Goal: Task Accomplishment & Management: Complete application form

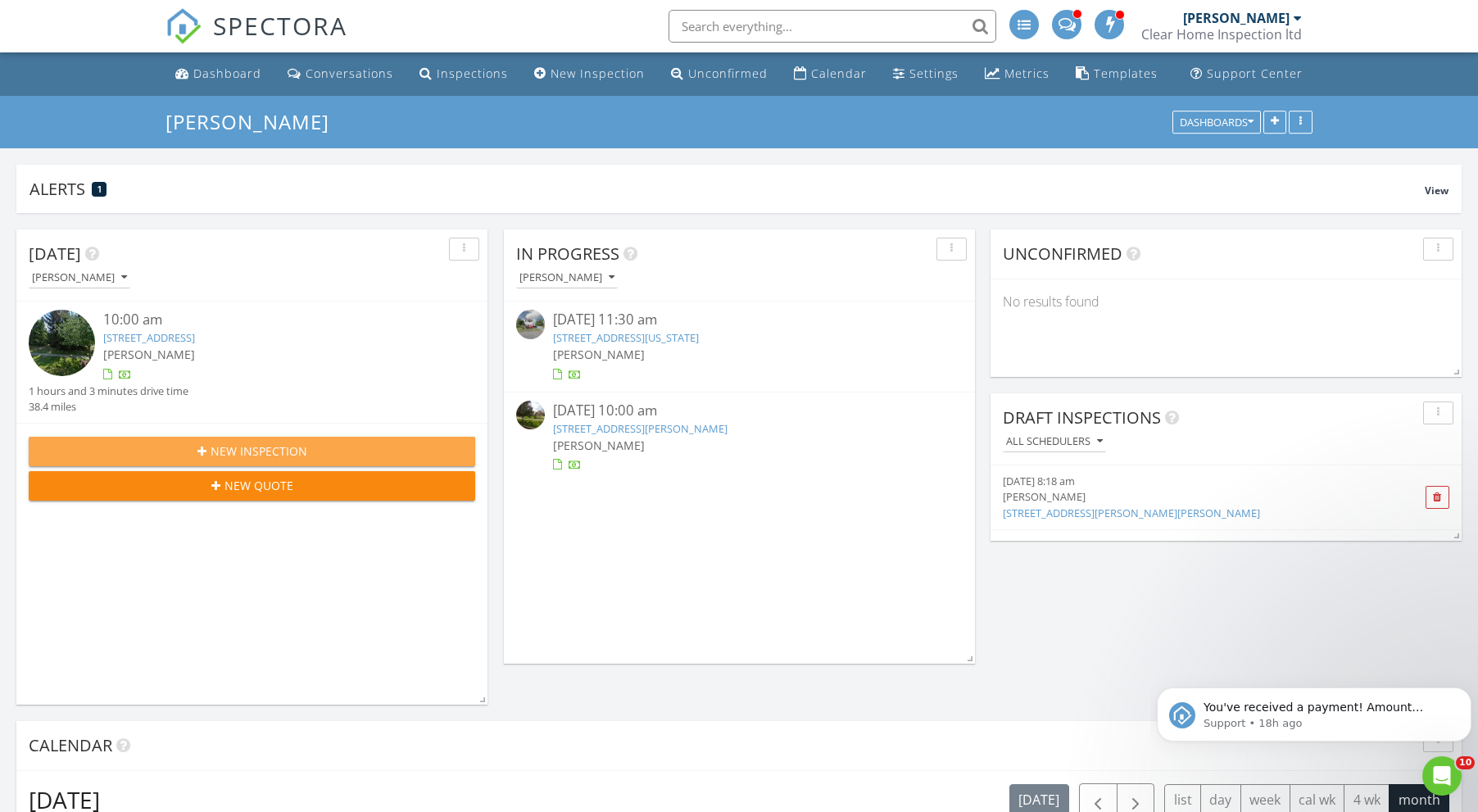
click at [288, 443] on span "New Inspection" at bounding box center [260, 451] width 97 height 17
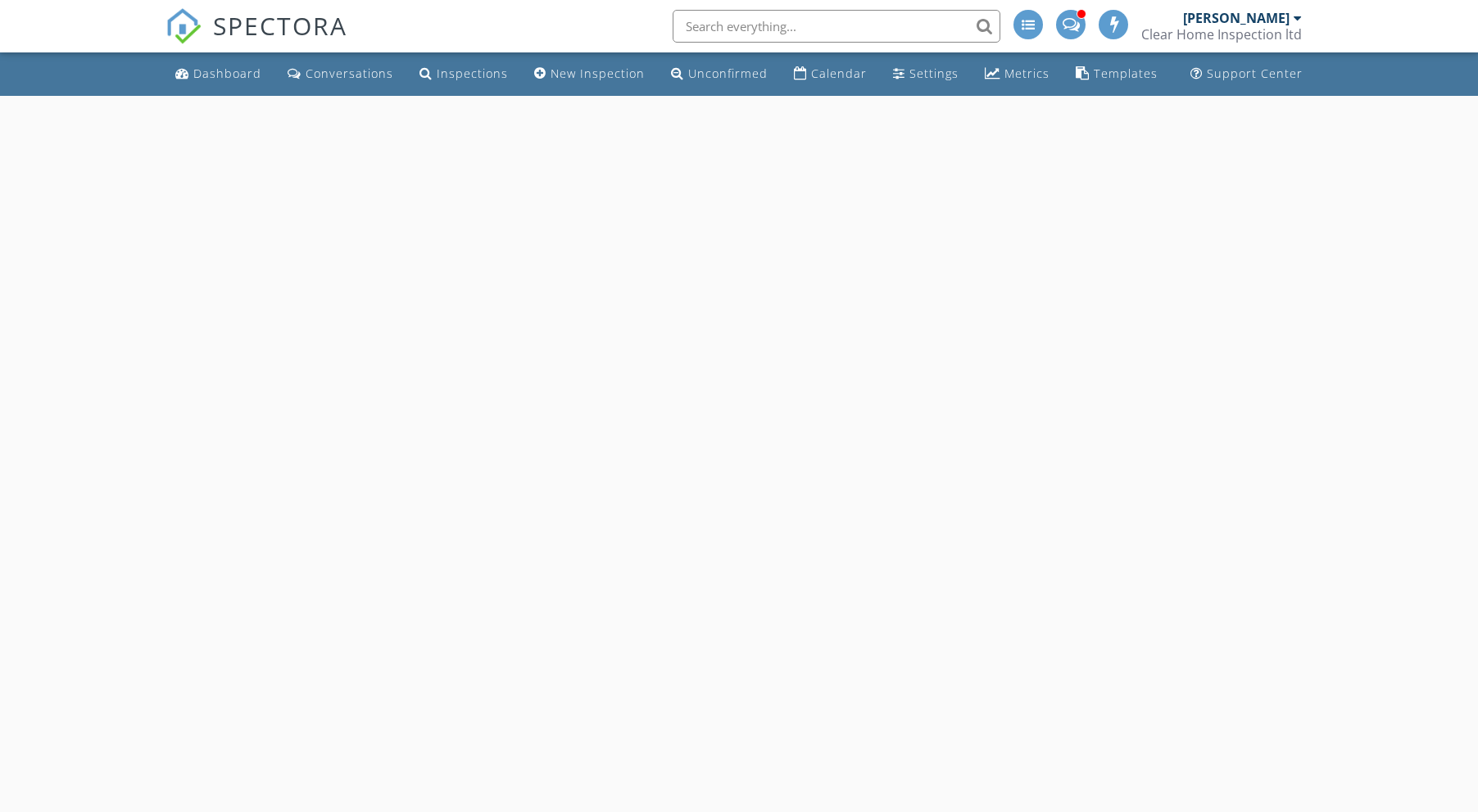
select select "7"
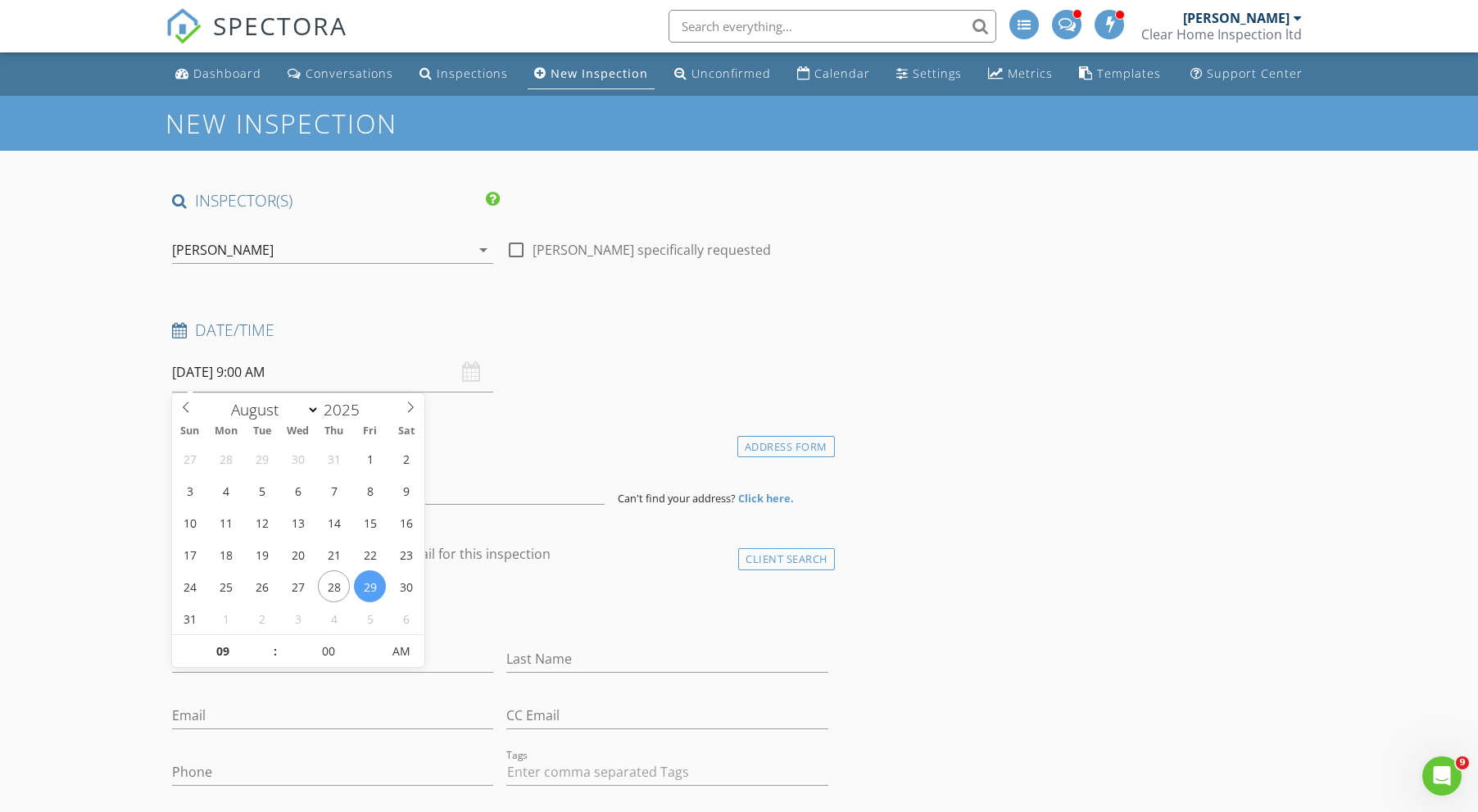
click at [327, 383] on input "[DATE] 9:00 AM" at bounding box center [333, 372] width 321 height 41
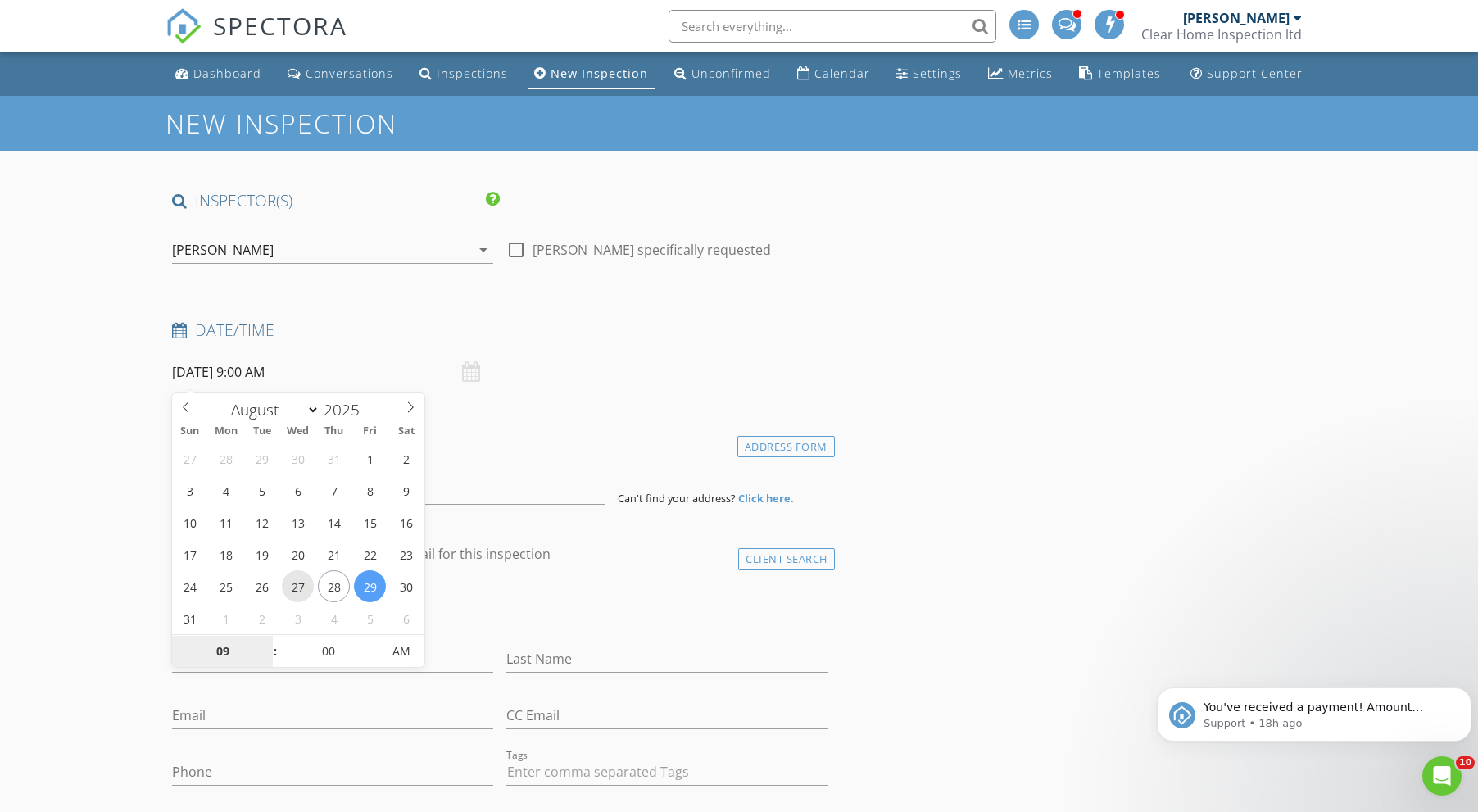
type input "[DATE] 9:00 AM"
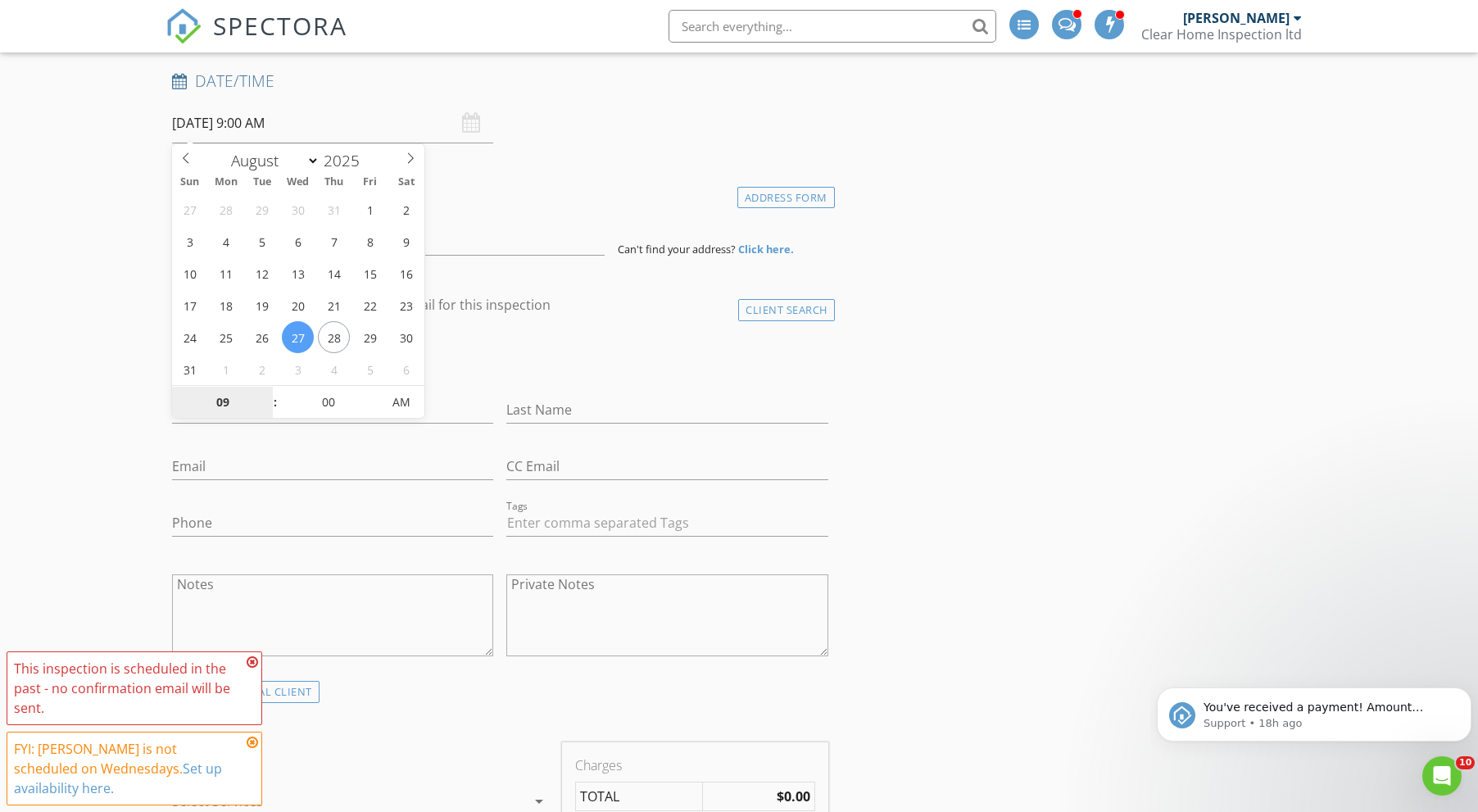
scroll to position [250, 0]
click at [254, 659] on icon at bounding box center [253, 661] width 12 height 13
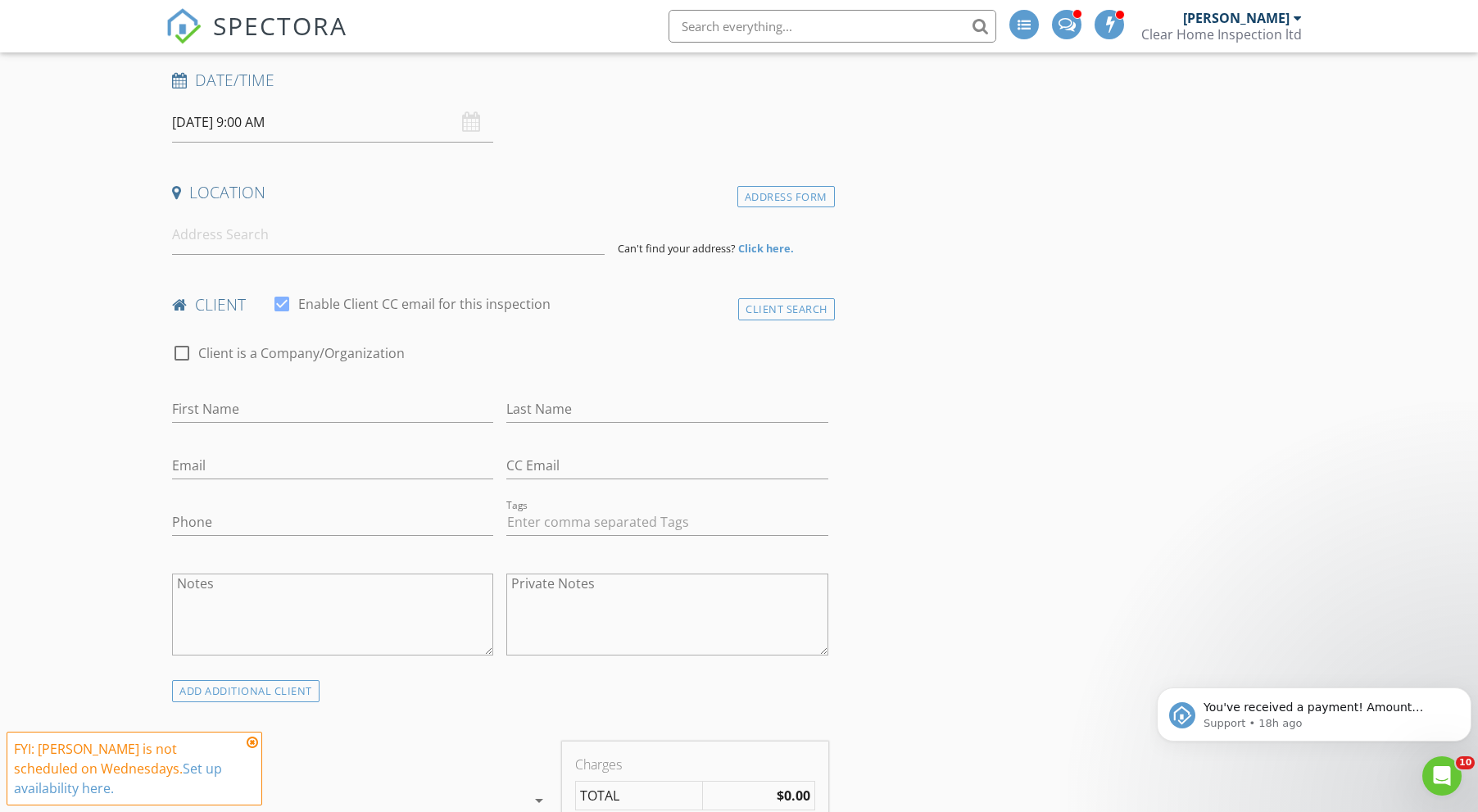
click at [253, 746] on icon at bounding box center [253, 742] width 12 height 13
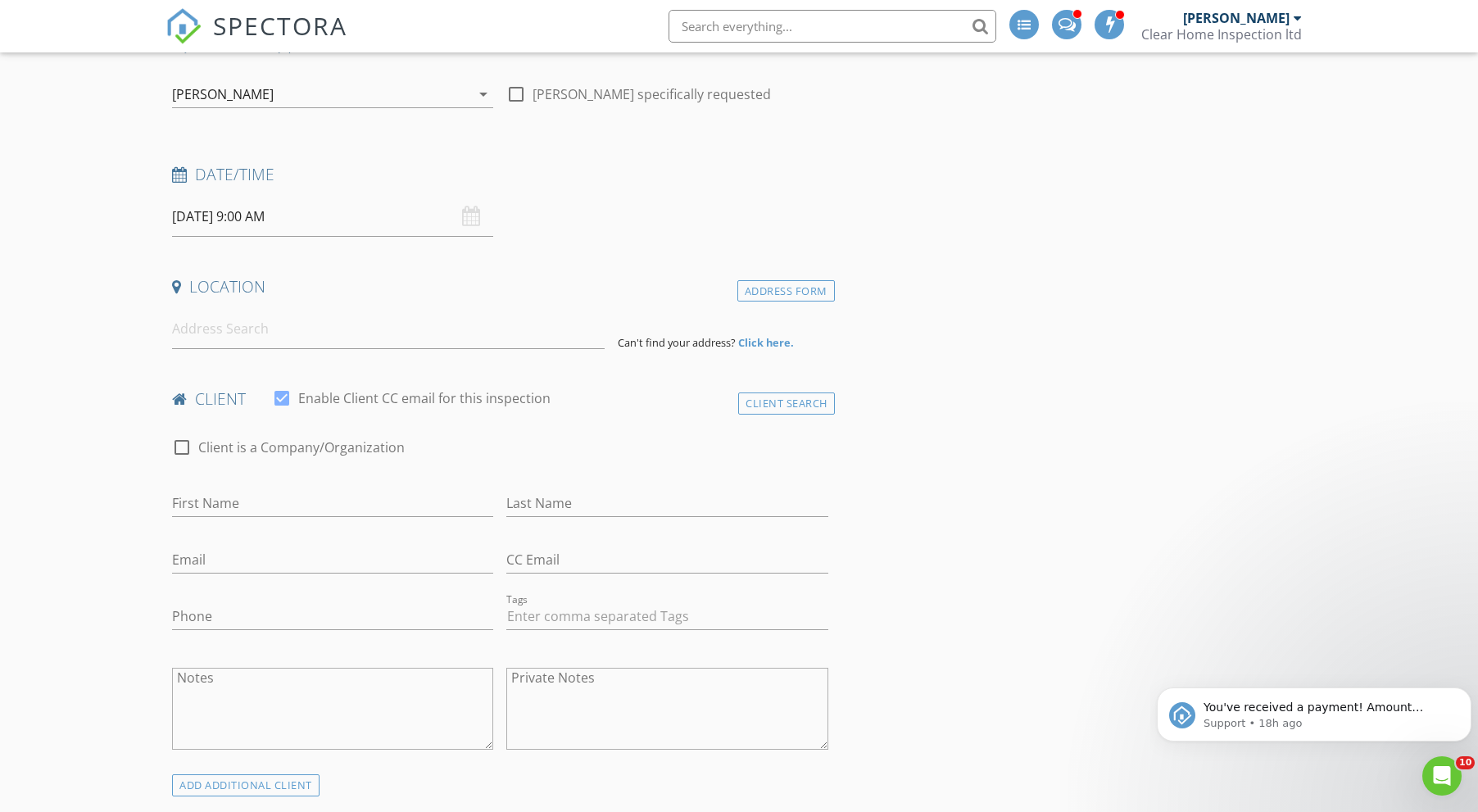
scroll to position [154, 0]
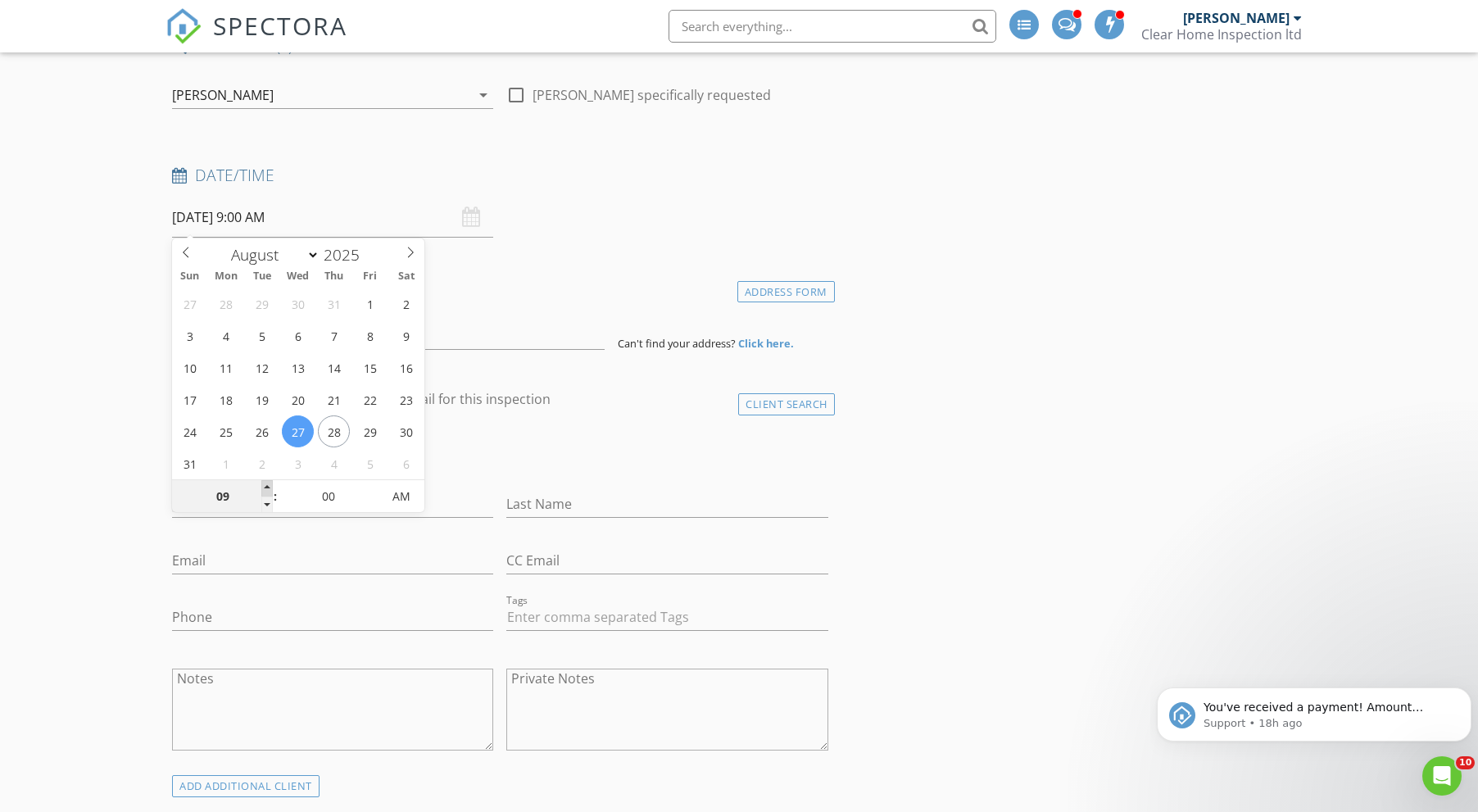
type input "10"
type input "[DATE] 10:00 AM"
click at [264, 480] on span at bounding box center [267, 488] width 12 height 17
type input "11"
type input "[DATE] 11:00 AM"
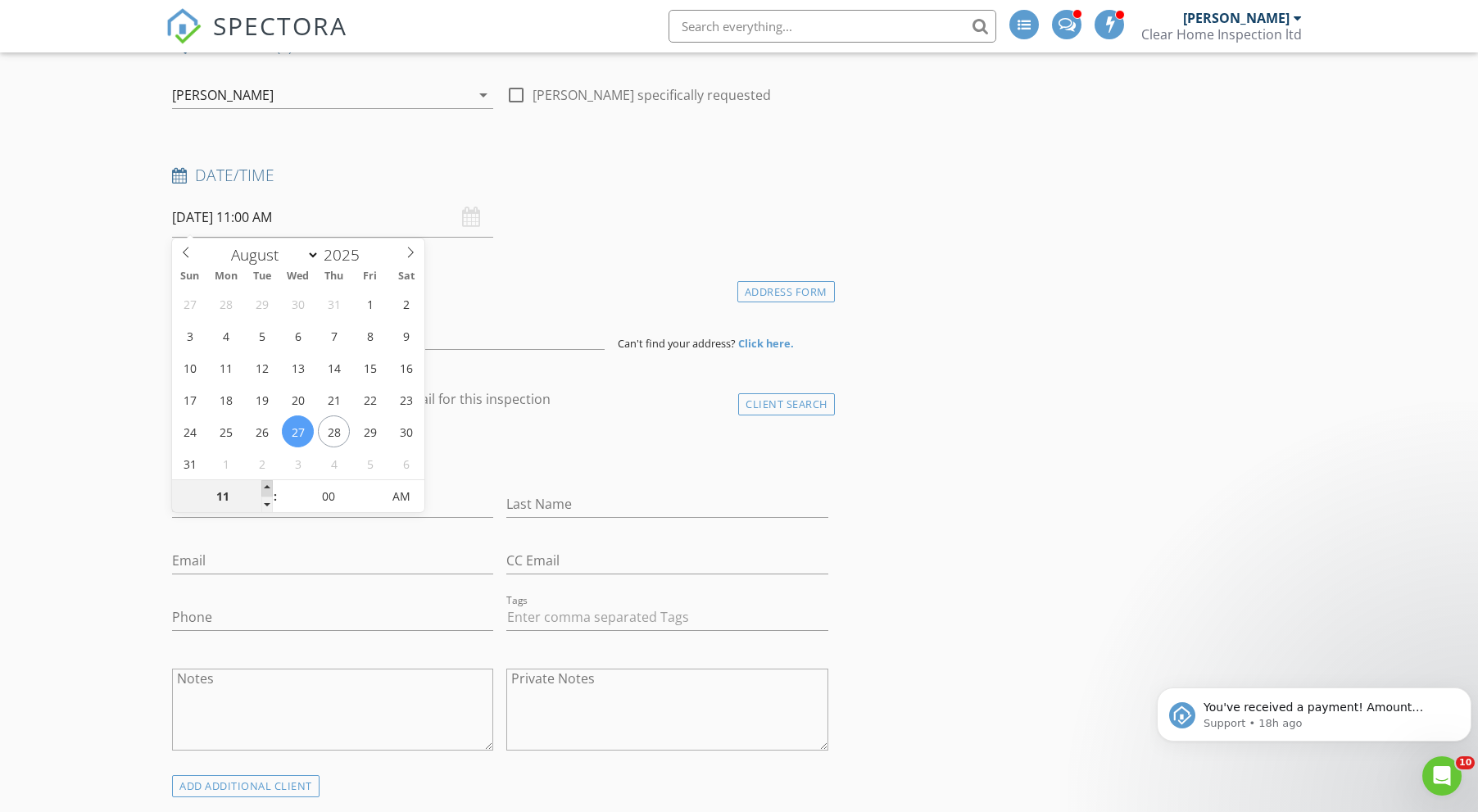
click at [264, 480] on span at bounding box center [267, 488] width 12 height 17
type input "12"
type input "[DATE] 12:00 PM"
click at [264, 480] on span at bounding box center [267, 488] width 12 height 17
type input "01"
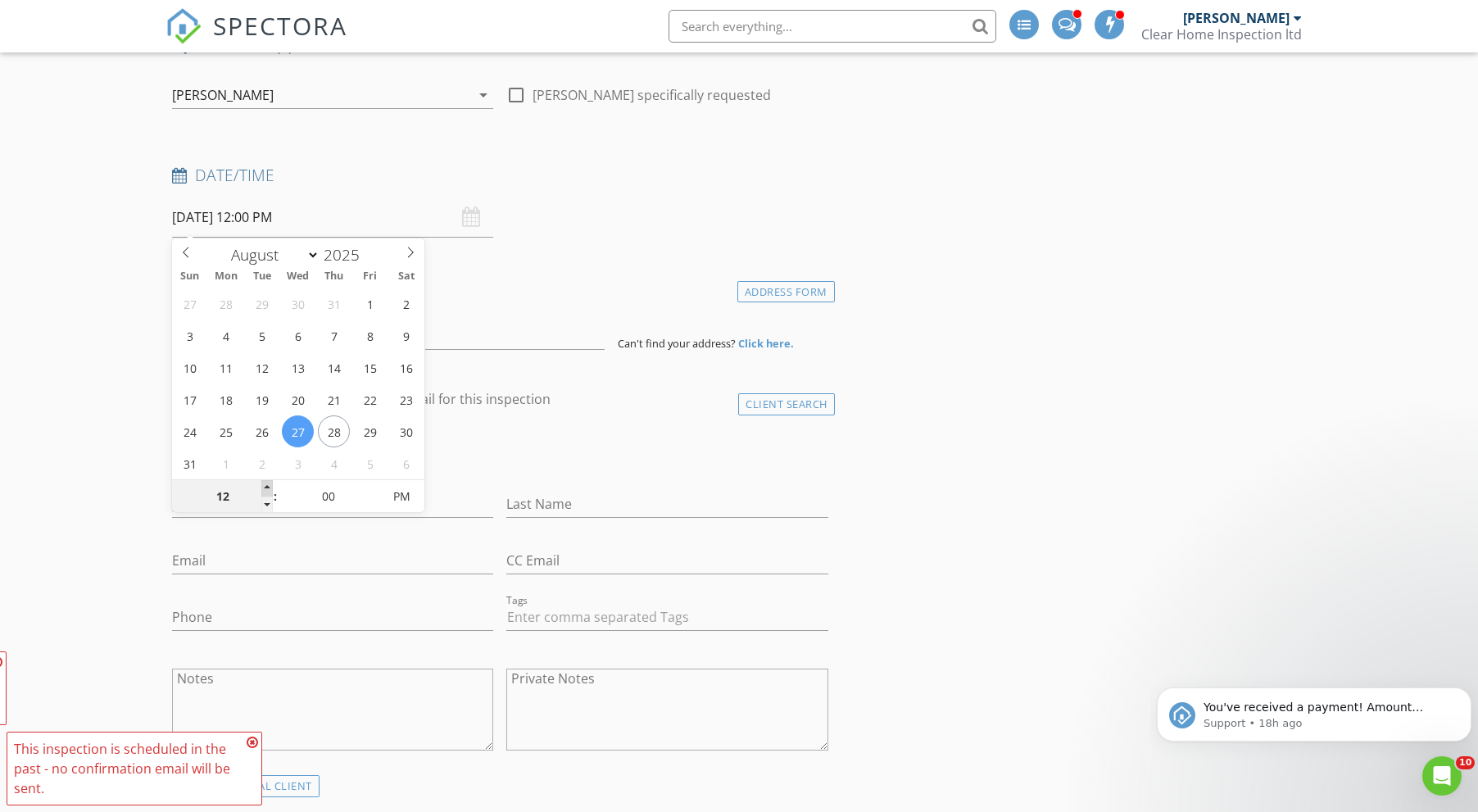
type input "[DATE] 1:00 PM"
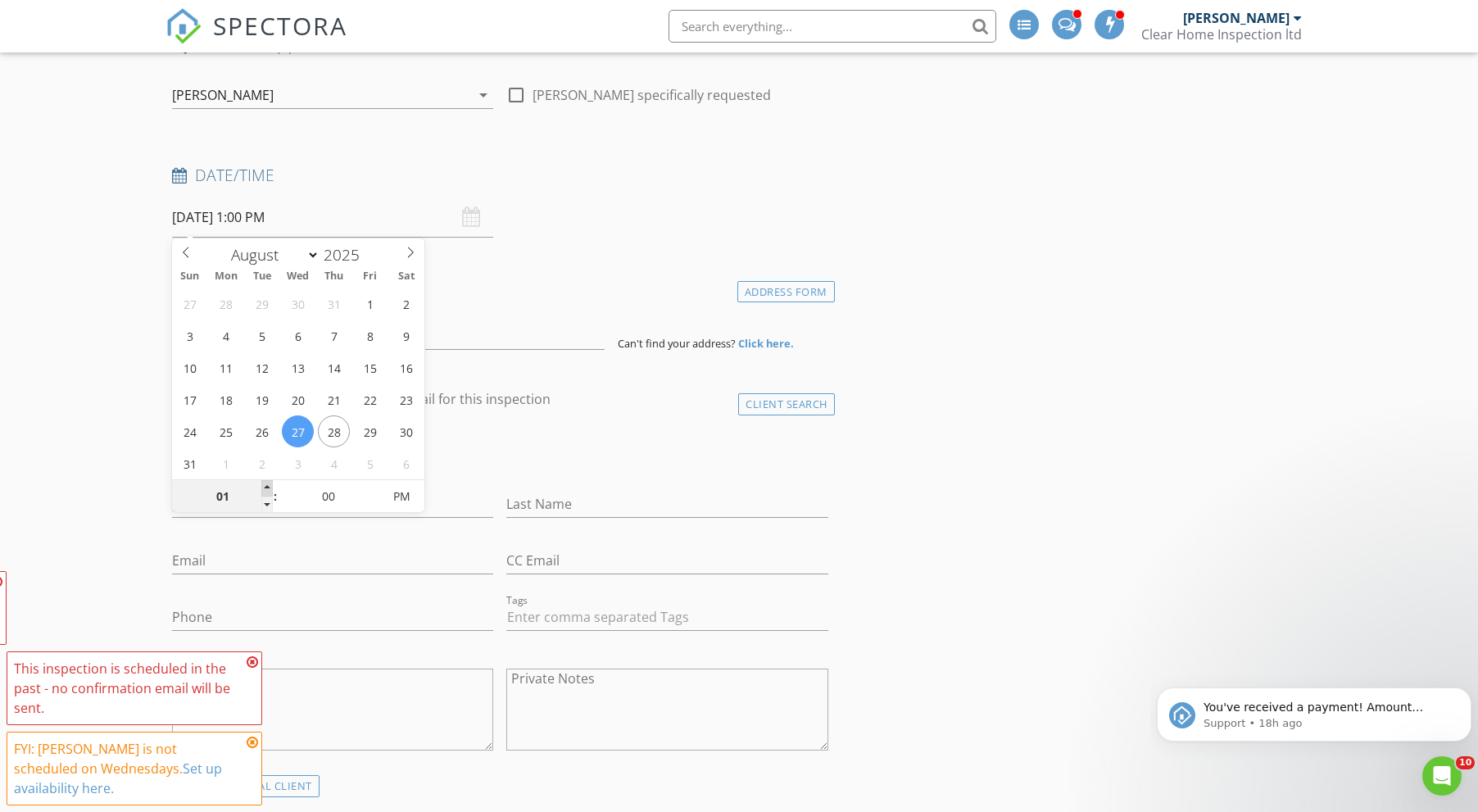
click at [264, 480] on span at bounding box center [267, 488] width 12 height 17
type input "02"
type input "[DATE] 2:00 PM"
click at [264, 480] on span at bounding box center [267, 488] width 12 height 17
type input "03"
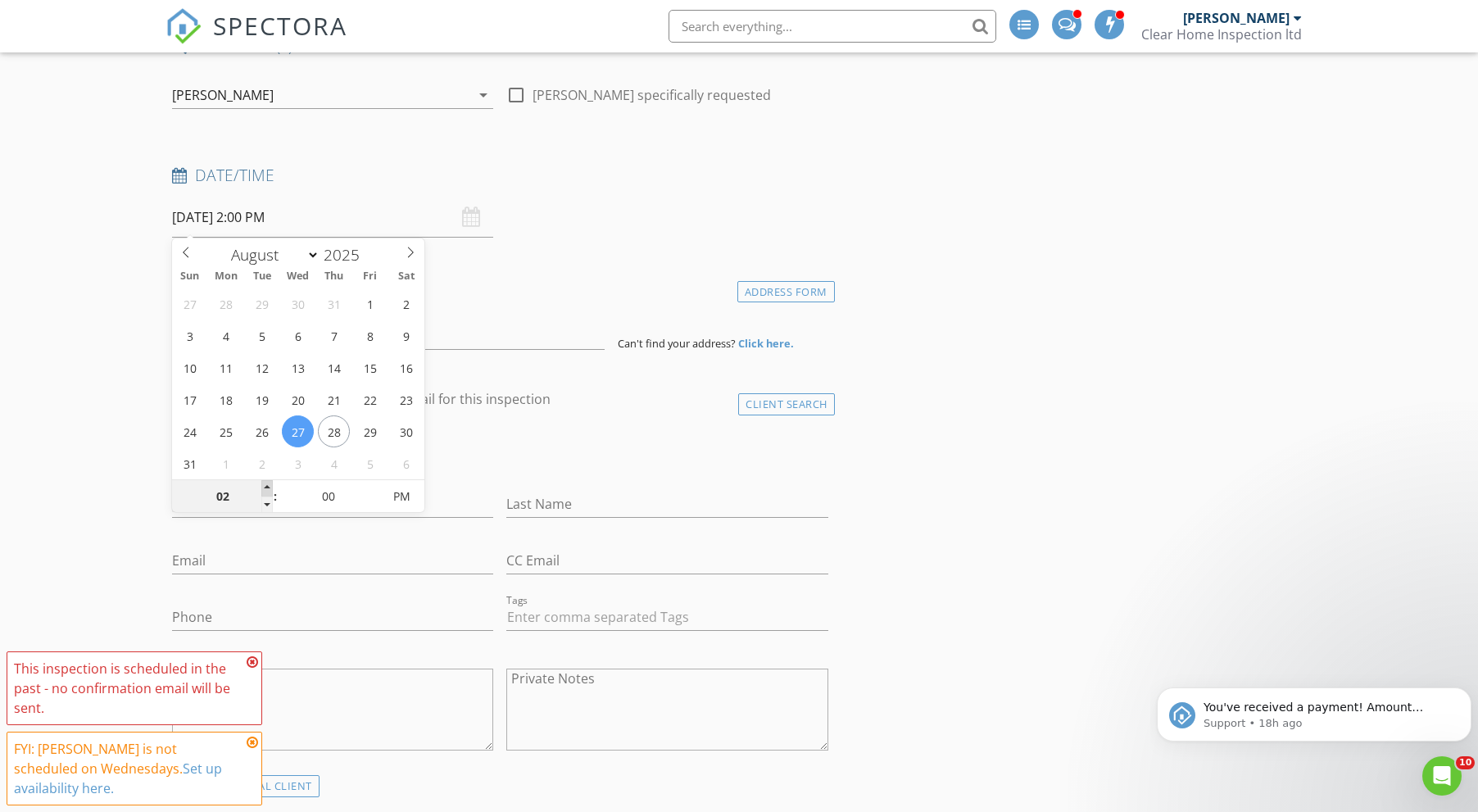
type input "[DATE] 3:00 PM"
click at [264, 480] on span at bounding box center [267, 488] width 12 height 17
click at [348, 221] on input "[DATE] 3:00 PM" at bounding box center [333, 217] width 321 height 41
type input "02"
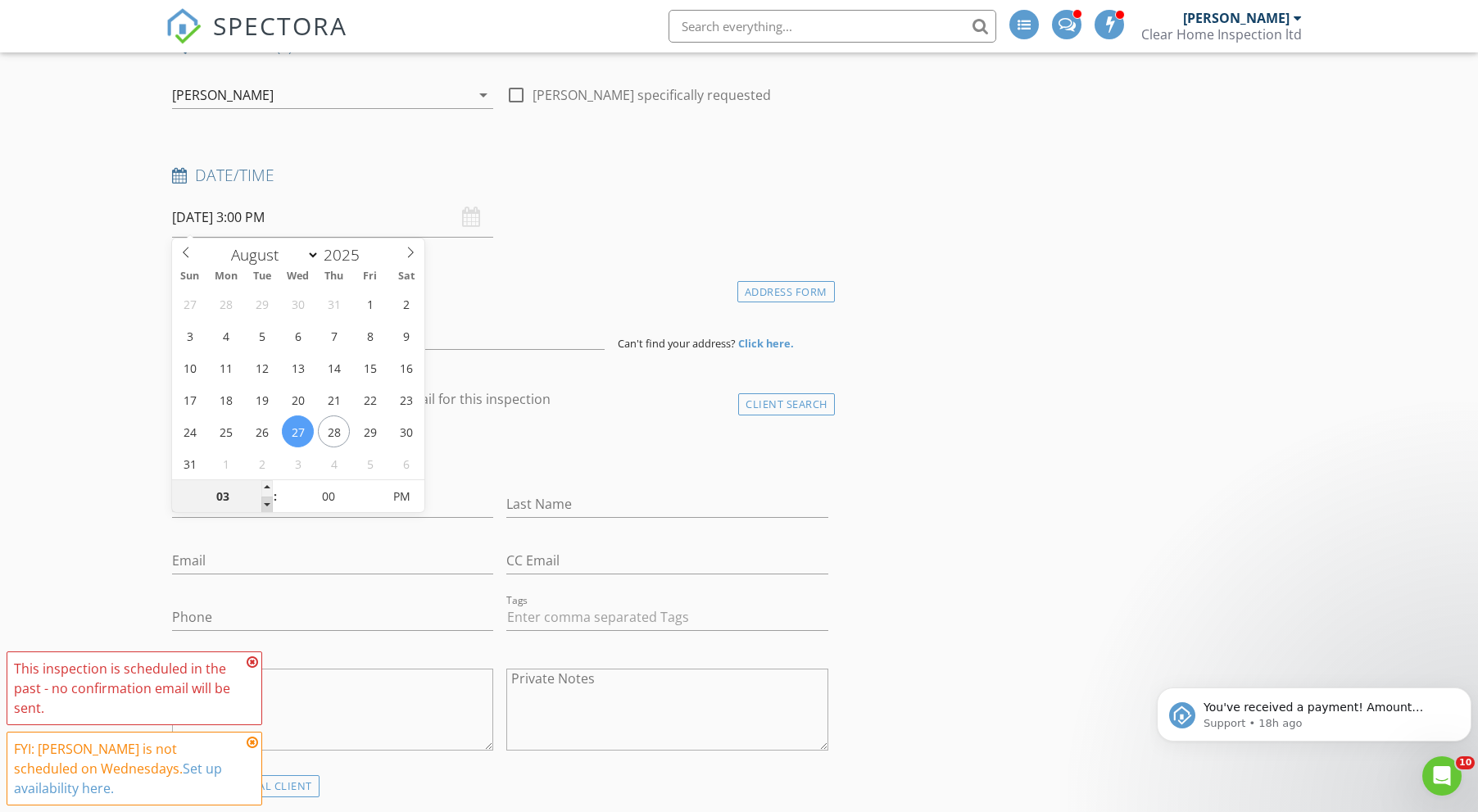
type input "[DATE] 2:00 PM"
click at [263, 508] on span at bounding box center [267, 504] width 12 height 17
type input "05"
type input "[DATE] 2:05 PM"
click at [377, 487] on span at bounding box center [373, 488] width 12 height 17
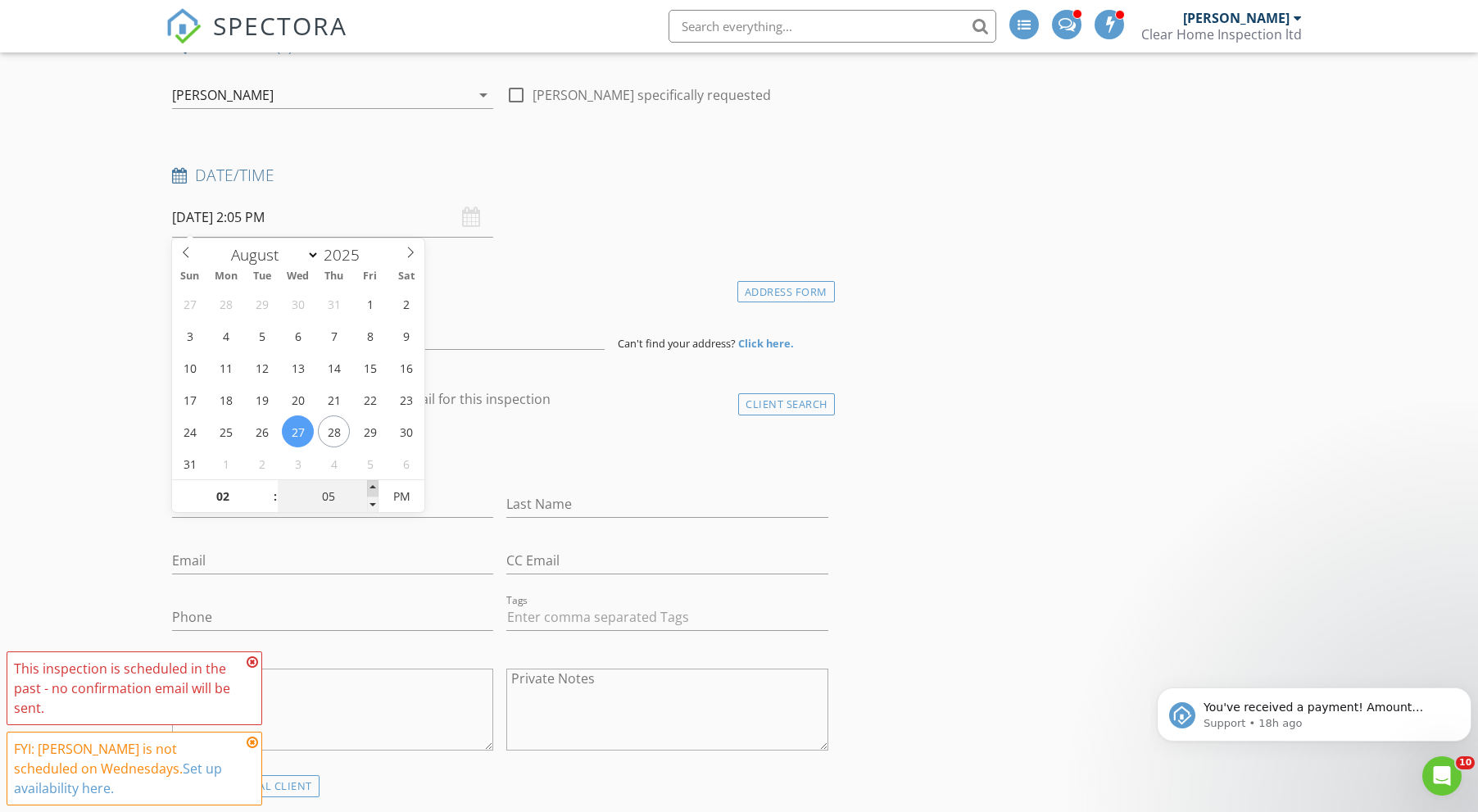
type input "10"
type input "[DATE] 2:10 PM"
click at [377, 487] on span at bounding box center [373, 488] width 12 height 17
type input "15"
type input "[DATE] 2:15 PM"
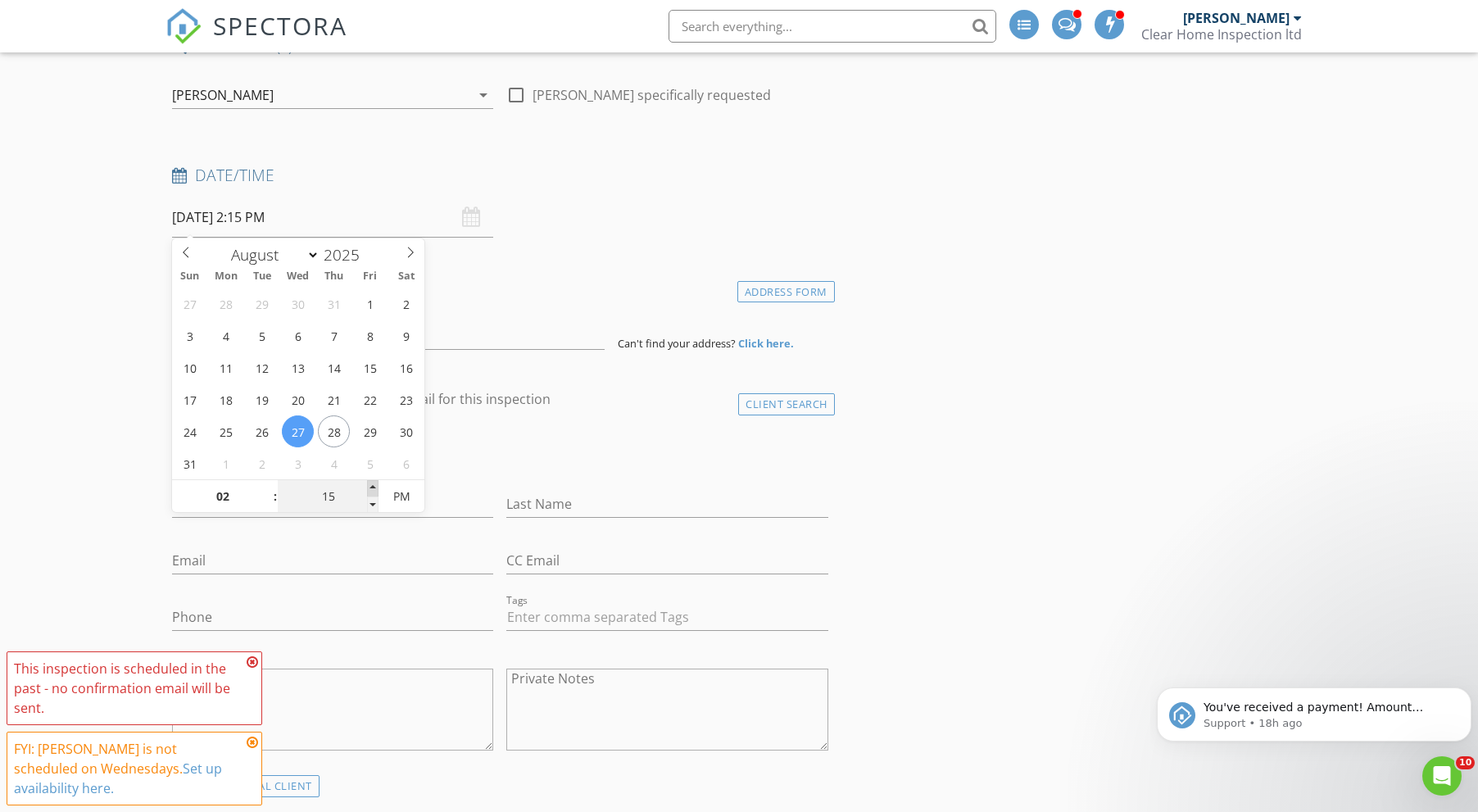
click at [377, 487] on span at bounding box center [373, 488] width 12 height 17
type input "20"
type input "[DATE] 2:20 PM"
click at [377, 487] on span at bounding box center [373, 488] width 12 height 17
type input "25"
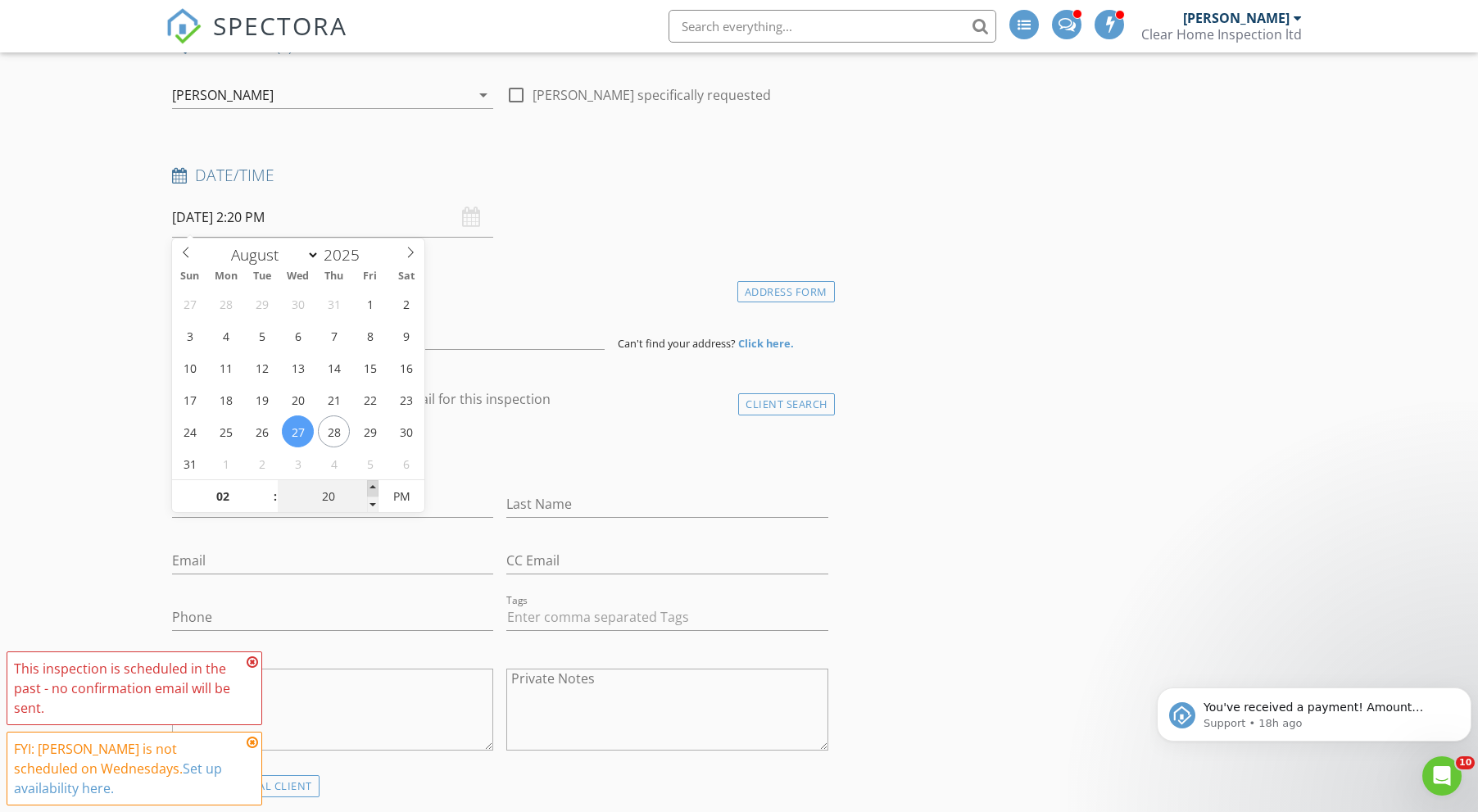
type input "[DATE] 2:25 PM"
click at [377, 487] on span at bounding box center [373, 488] width 12 height 17
type input "30"
type input "[DATE] 2:30 PM"
click at [377, 487] on span at bounding box center [373, 488] width 12 height 17
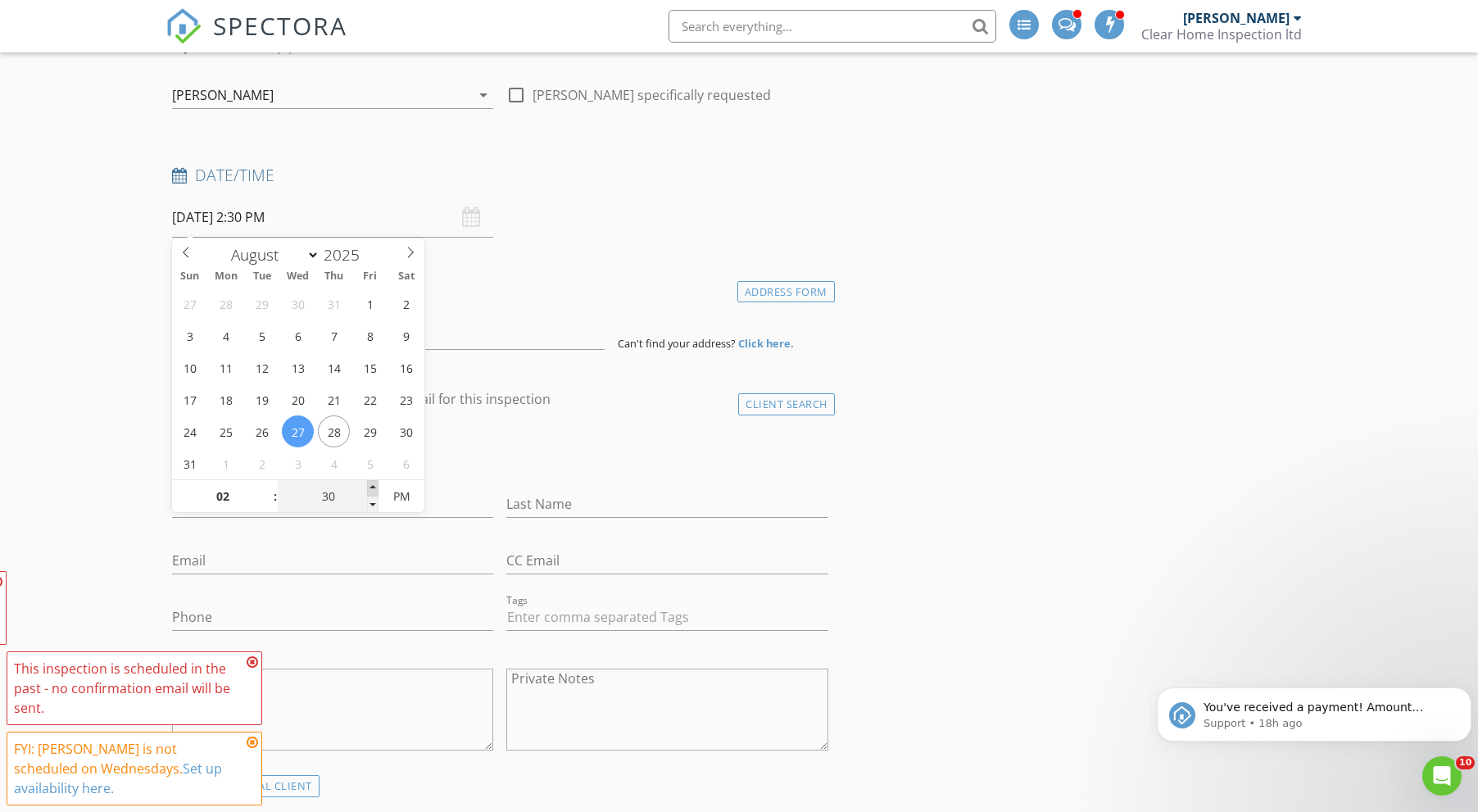
type input "35"
type input "[DATE] 2:35 PM"
click at [377, 487] on span at bounding box center [373, 488] width 12 height 17
type input "30"
type input "[DATE] 2:30 PM"
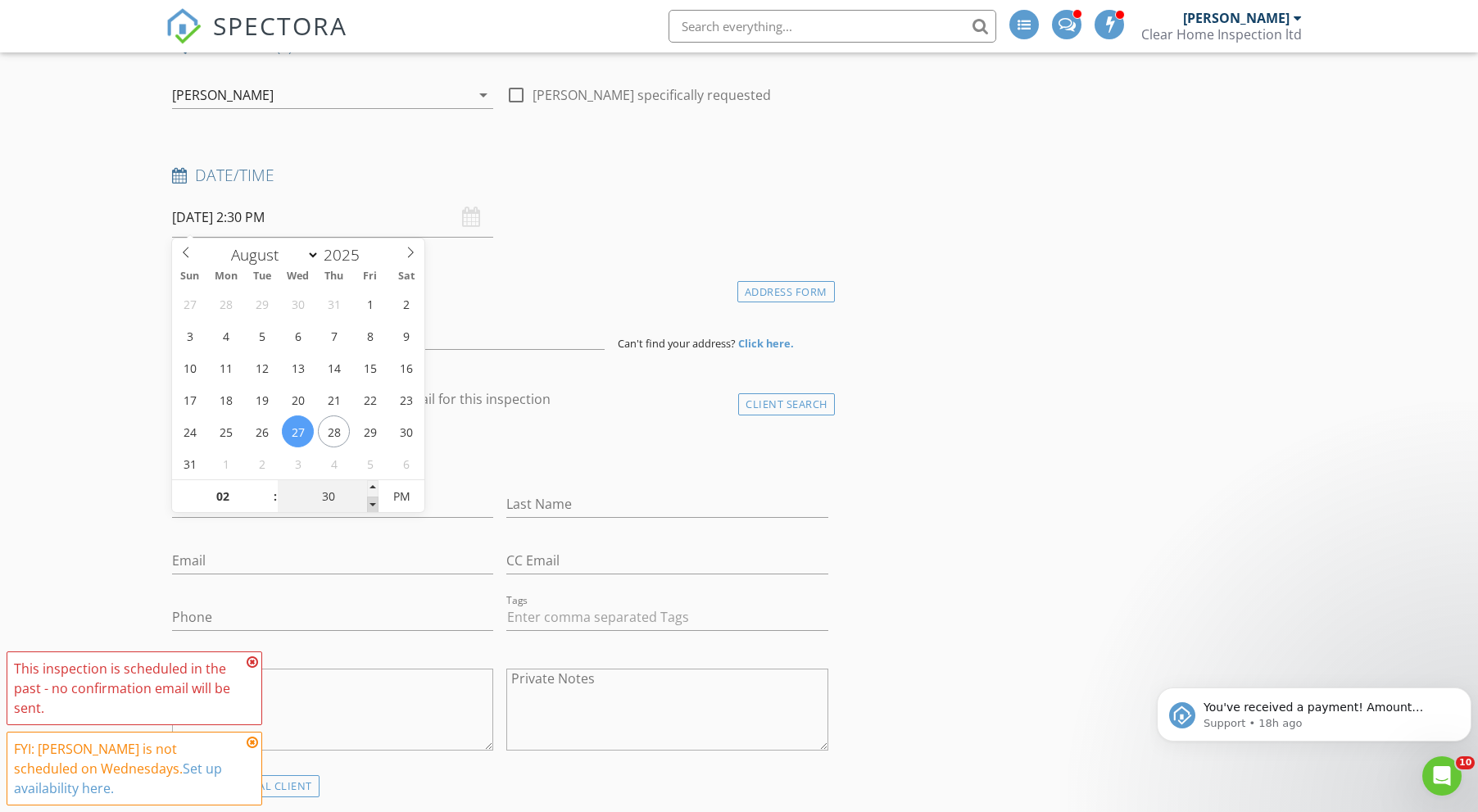
click at [377, 499] on span at bounding box center [373, 504] width 12 height 17
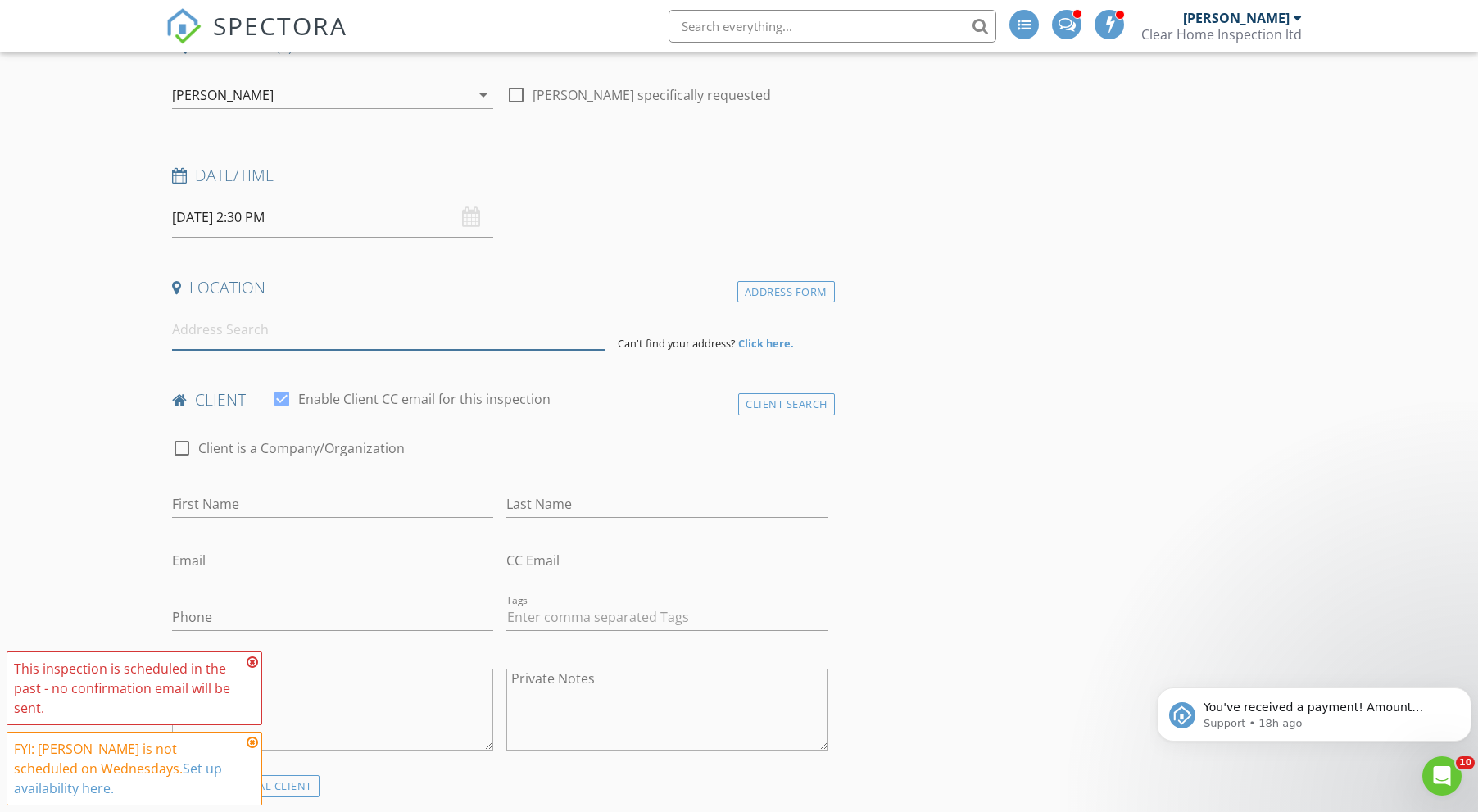
click at [348, 331] on input at bounding box center [388, 330] width 433 height 41
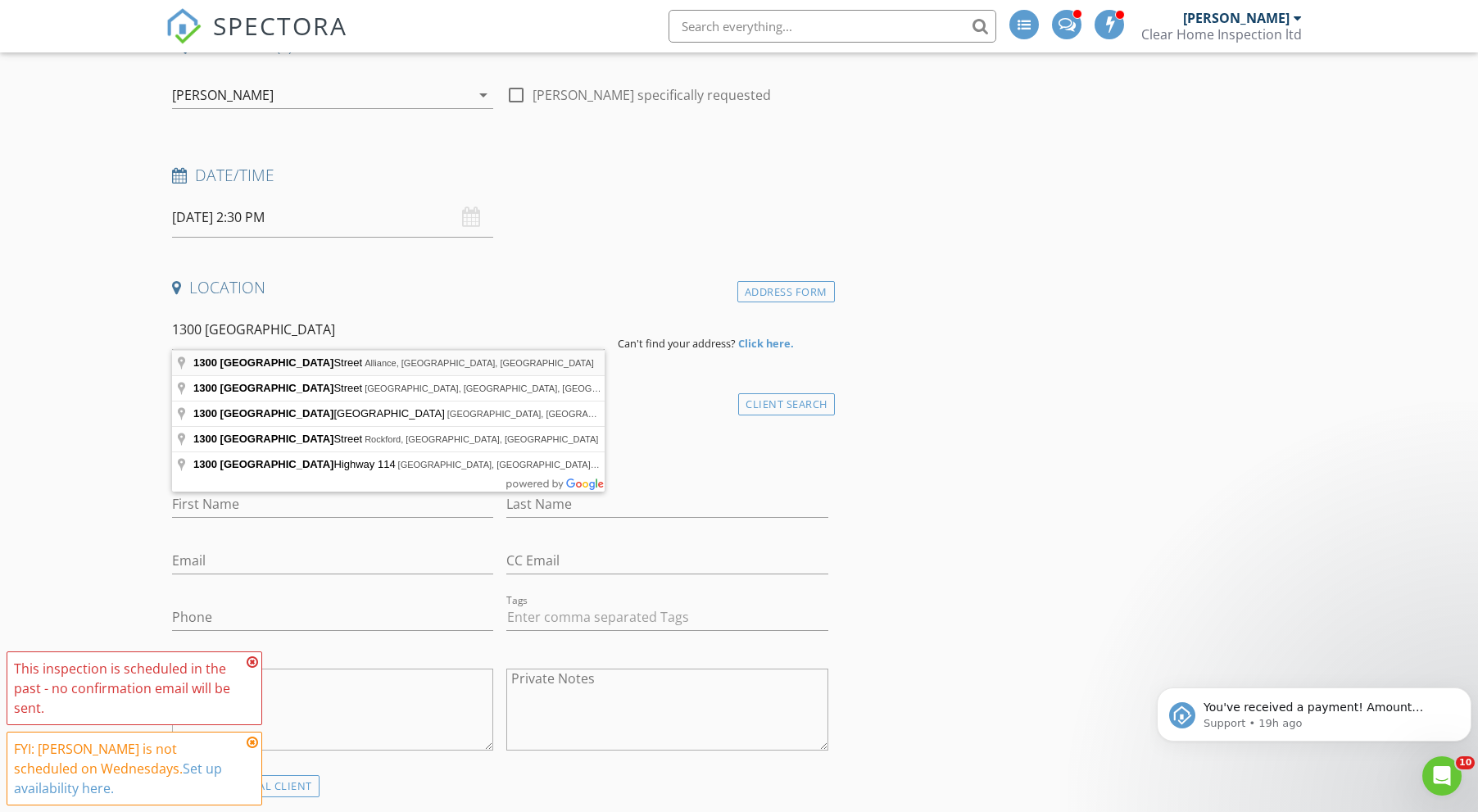
type input "[STREET_ADDRESS]"
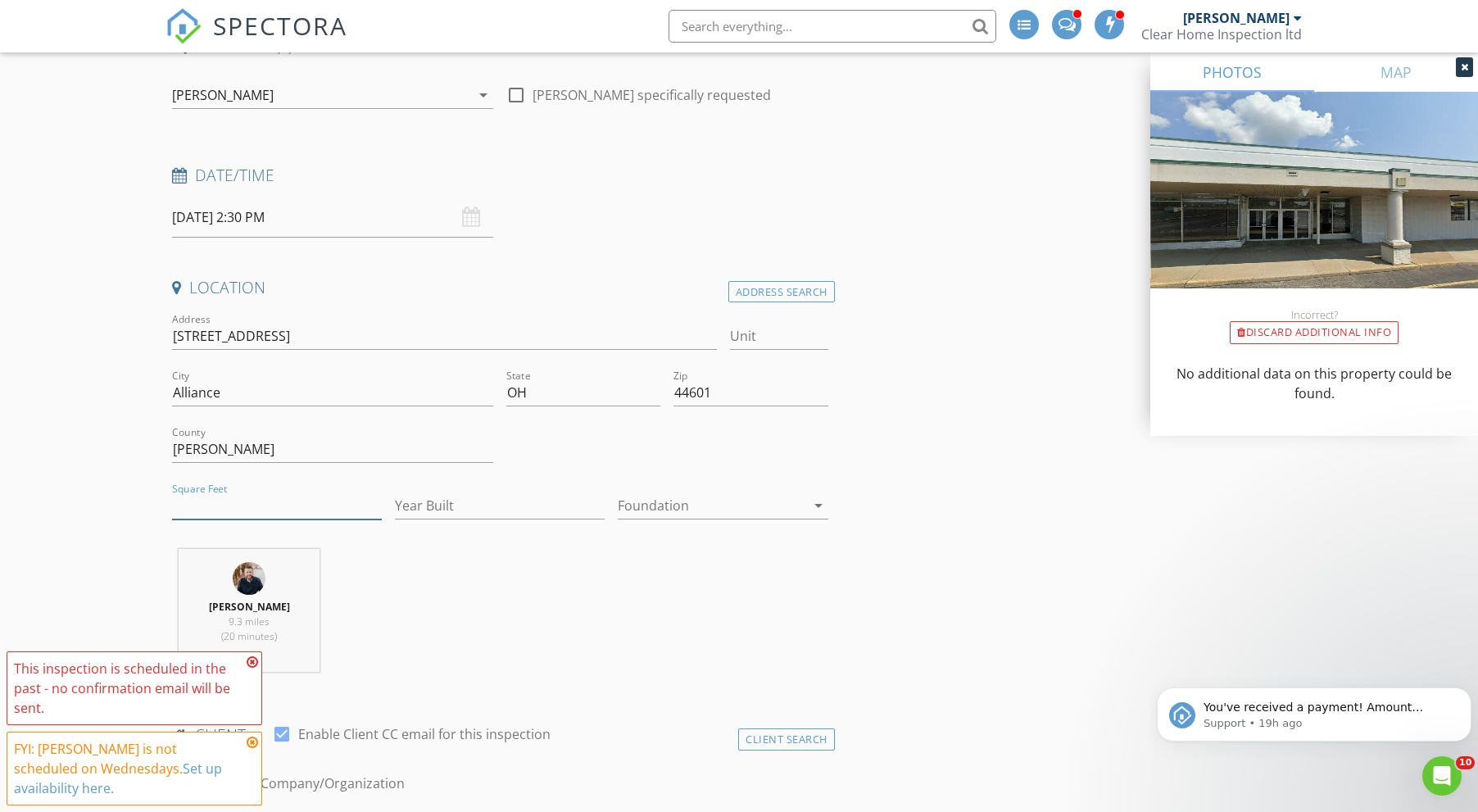
click at [293, 510] on input "Square Feet" at bounding box center [277, 505] width 210 height 27
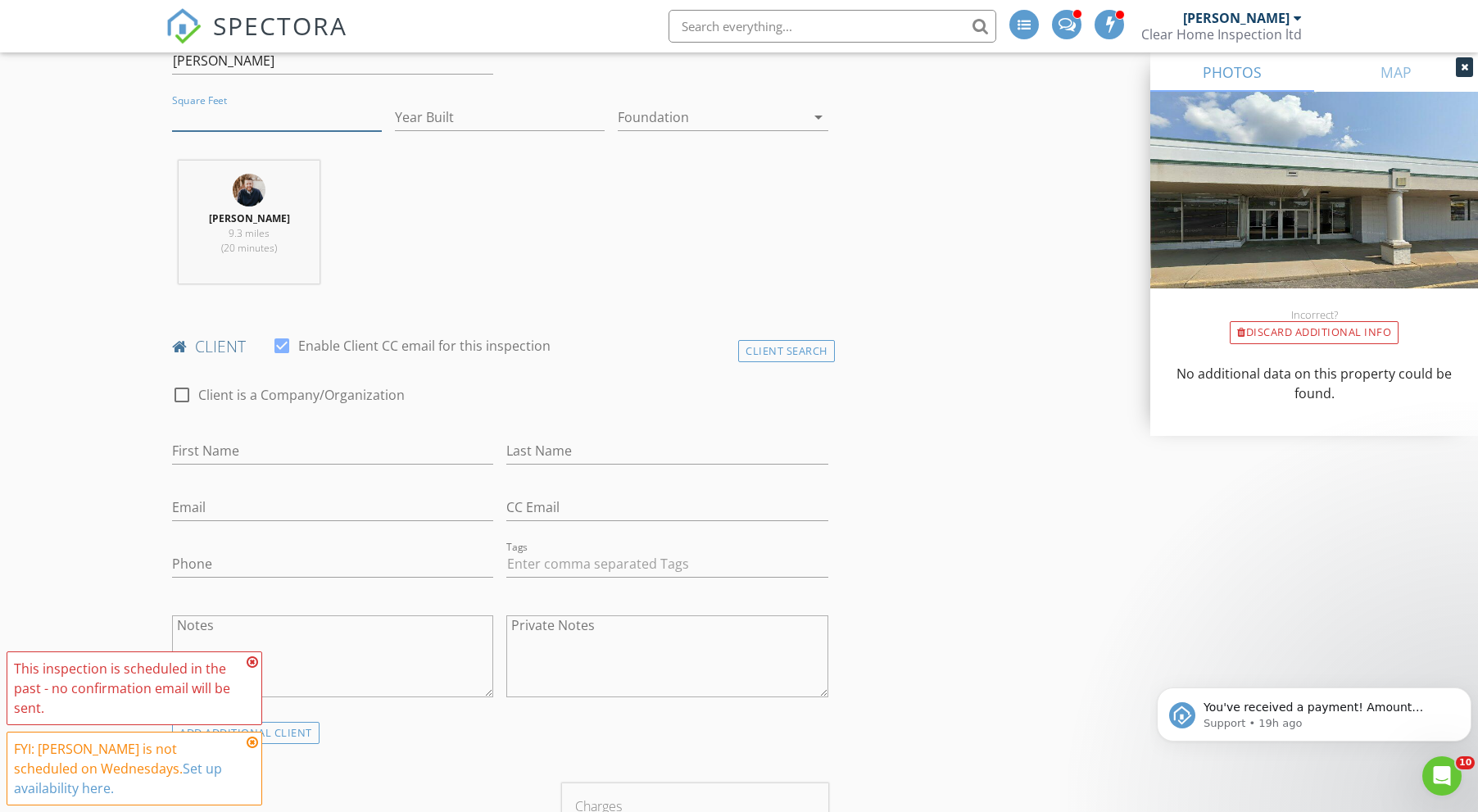
scroll to position [544, 0]
click at [403, 441] on input "First Name" at bounding box center [333, 450] width 321 height 27
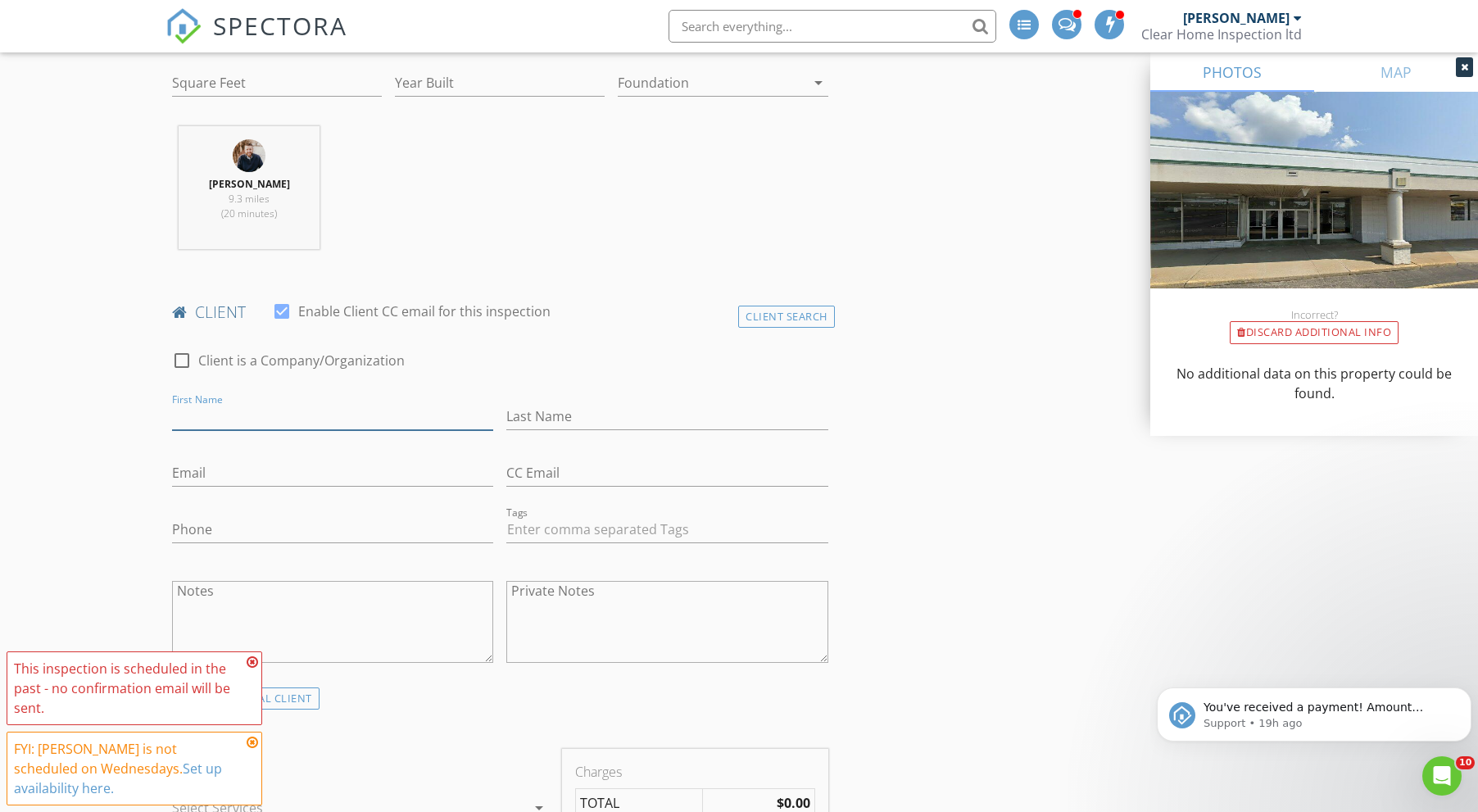
scroll to position [634, 0]
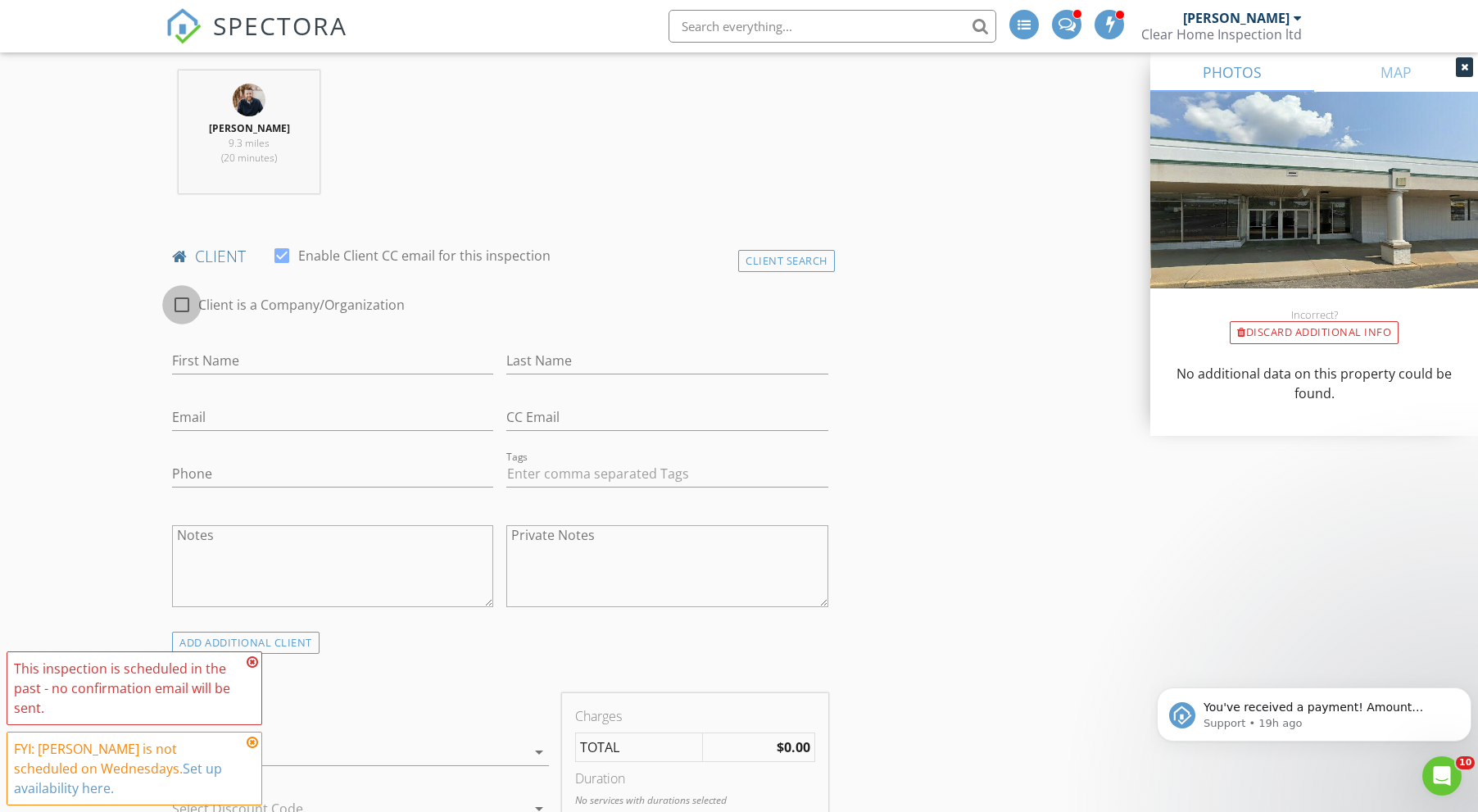
click at [182, 292] on div at bounding box center [182, 305] width 28 height 28
checkbox input "true"
click at [308, 354] on input "Enable Client CC email for this inspection" at bounding box center [500, 360] width 657 height 27
type input "Califix"
click at [249, 423] on input "Email" at bounding box center [333, 417] width 321 height 27
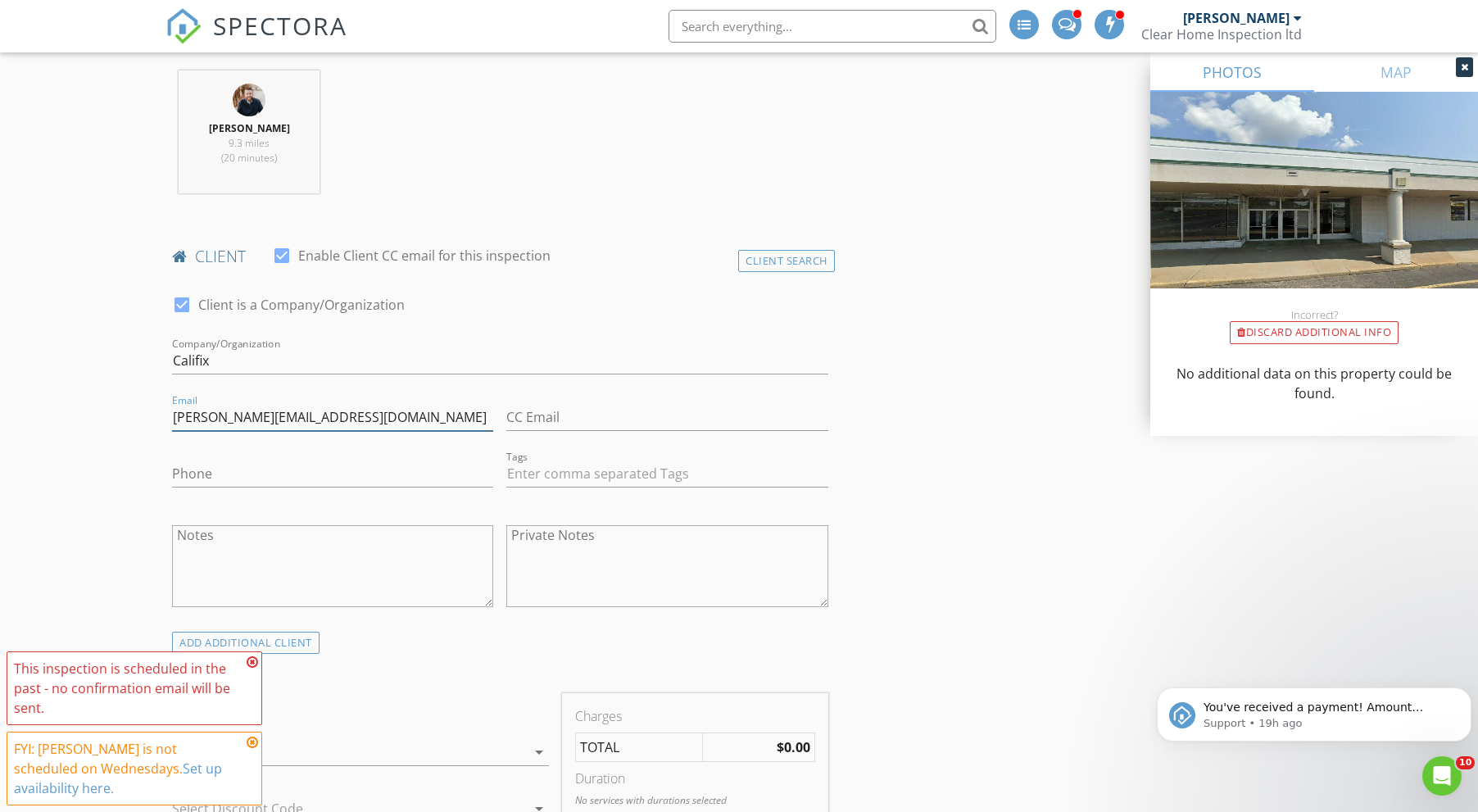
type input "[PERSON_NAME][EMAIL_ADDRESS][DOMAIN_NAME]"
click at [258, 478] on input "Phone" at bounding box center [333, 473] width 321 height 27
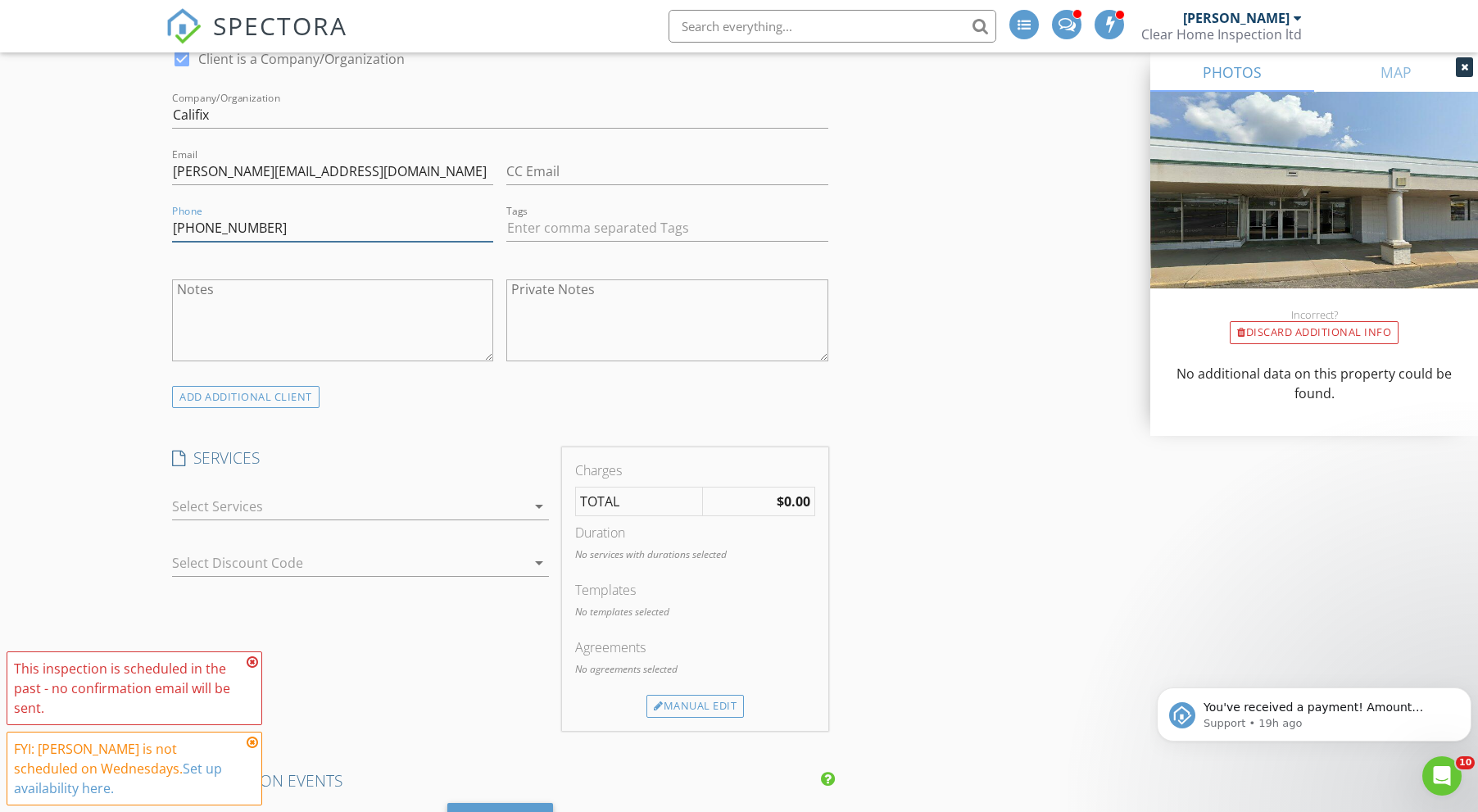
scroll to position [971, 0]
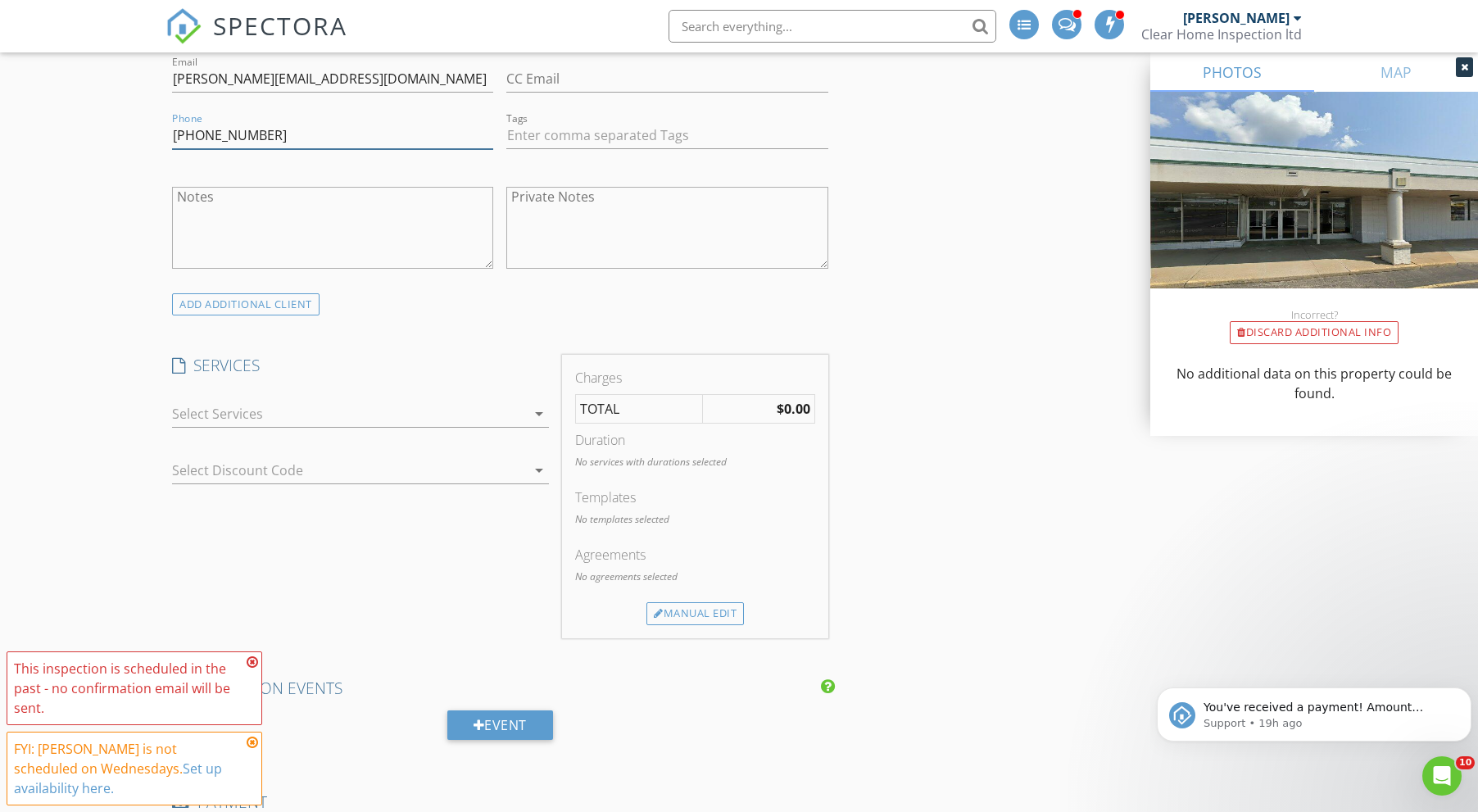
type input "[PHONE_NUMBER]"
click at [338, 401] on div at bounding box center [349, 414] width 354 height 26
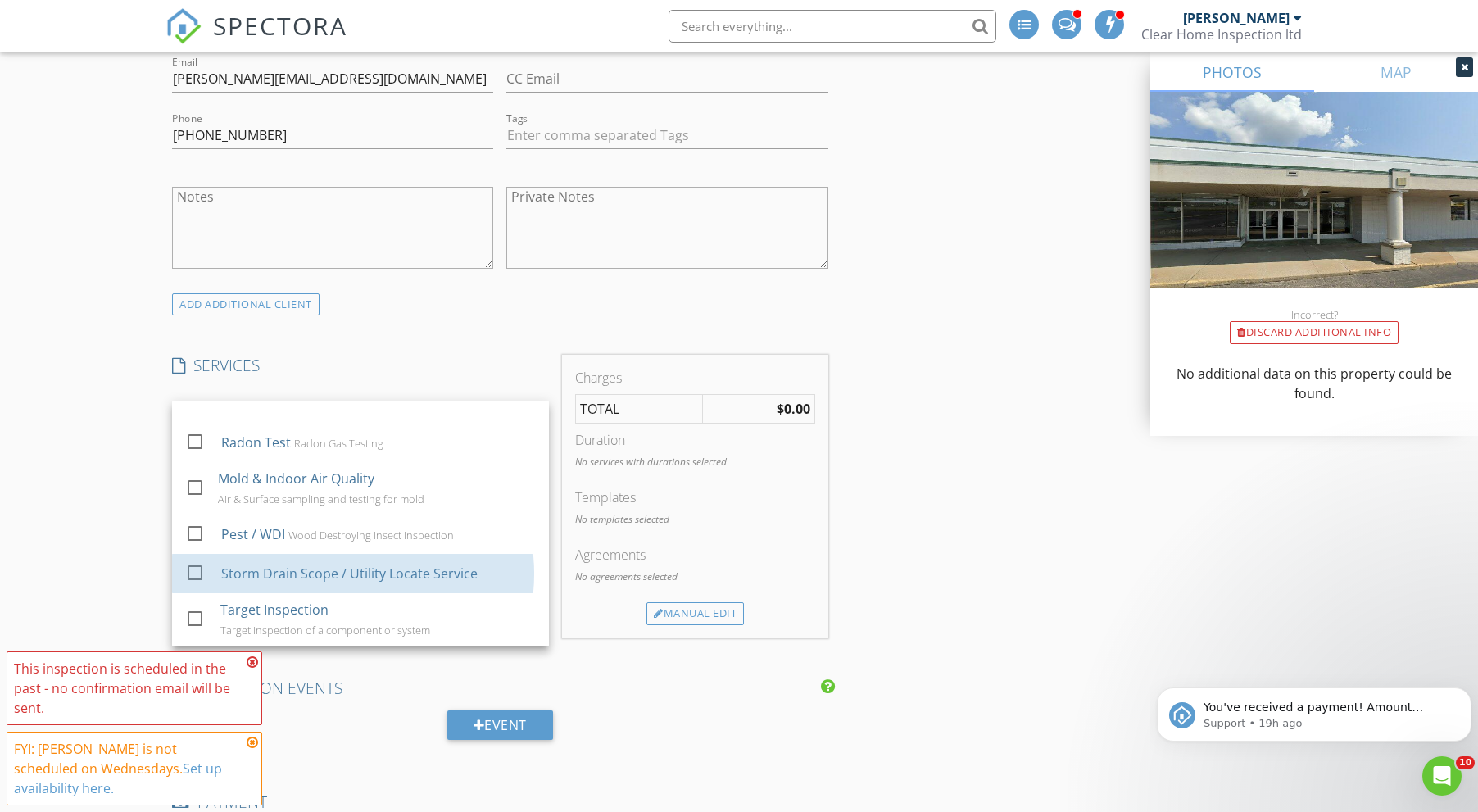
scroll to position [600, 0]
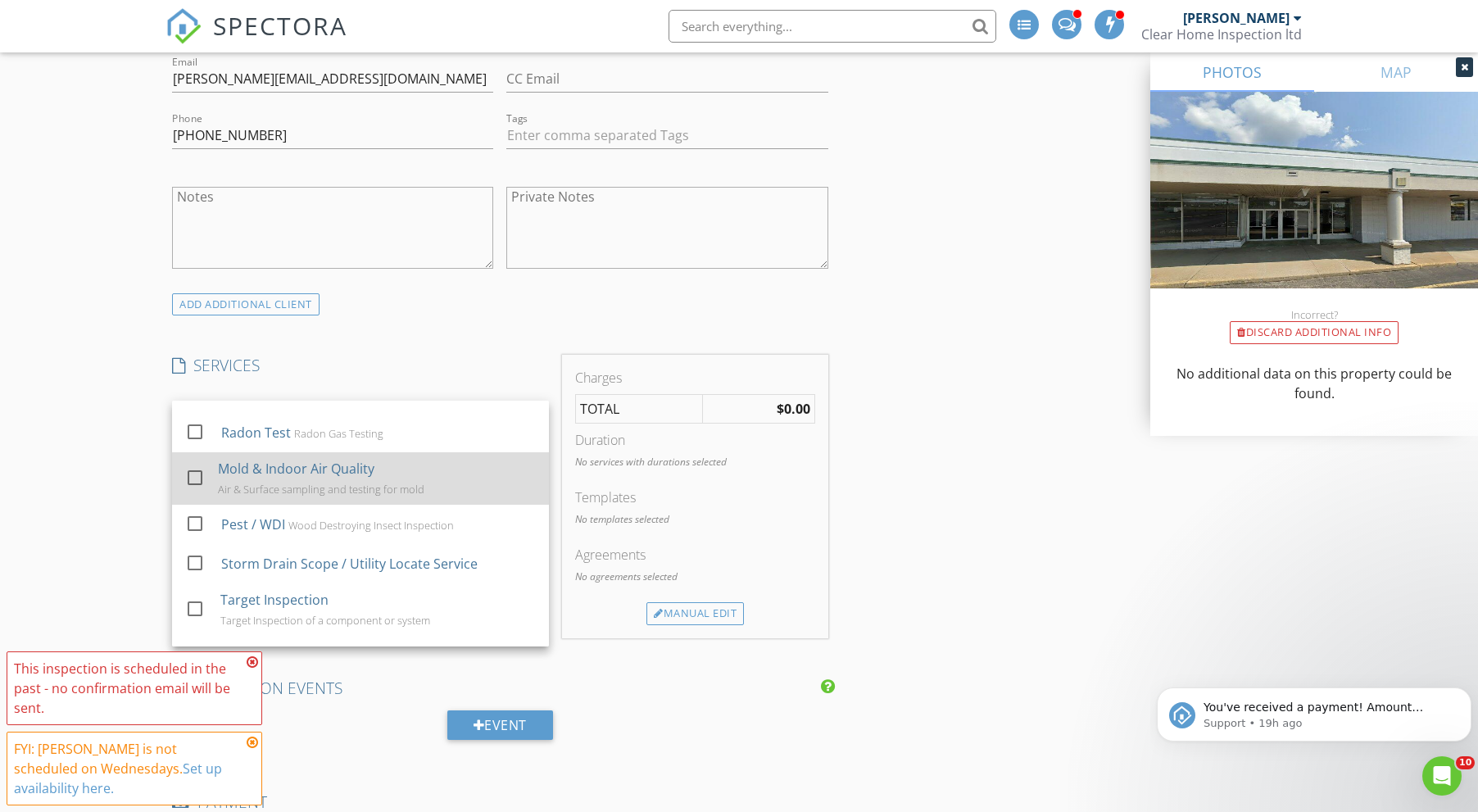
click at [178, 471] on link "check_box_outline_blank Mold & Indoor Air Quality Air & Surface sampling and te…" at bounding box center [361, 478] width 377 height 52
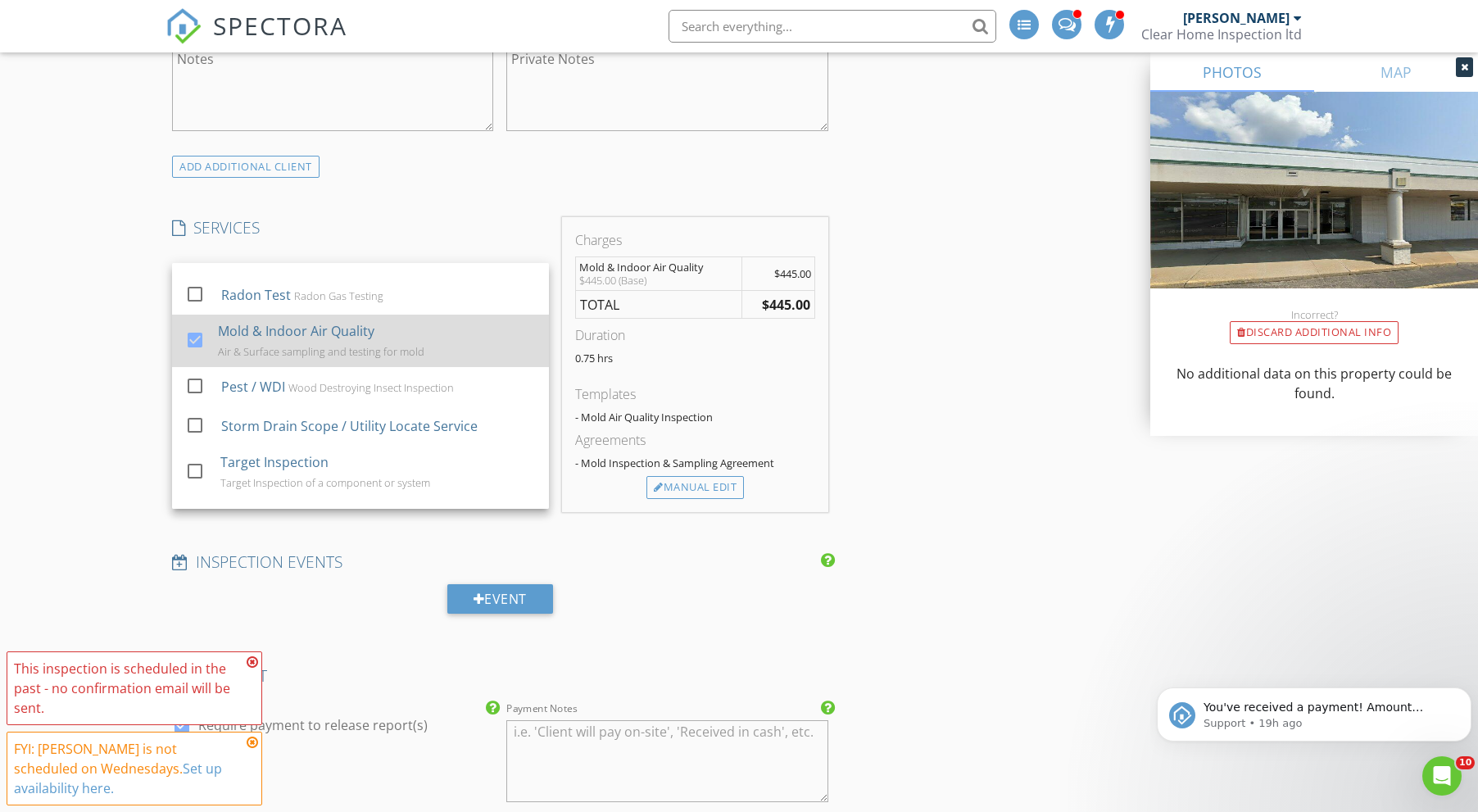
scroll to position [1112, 0]
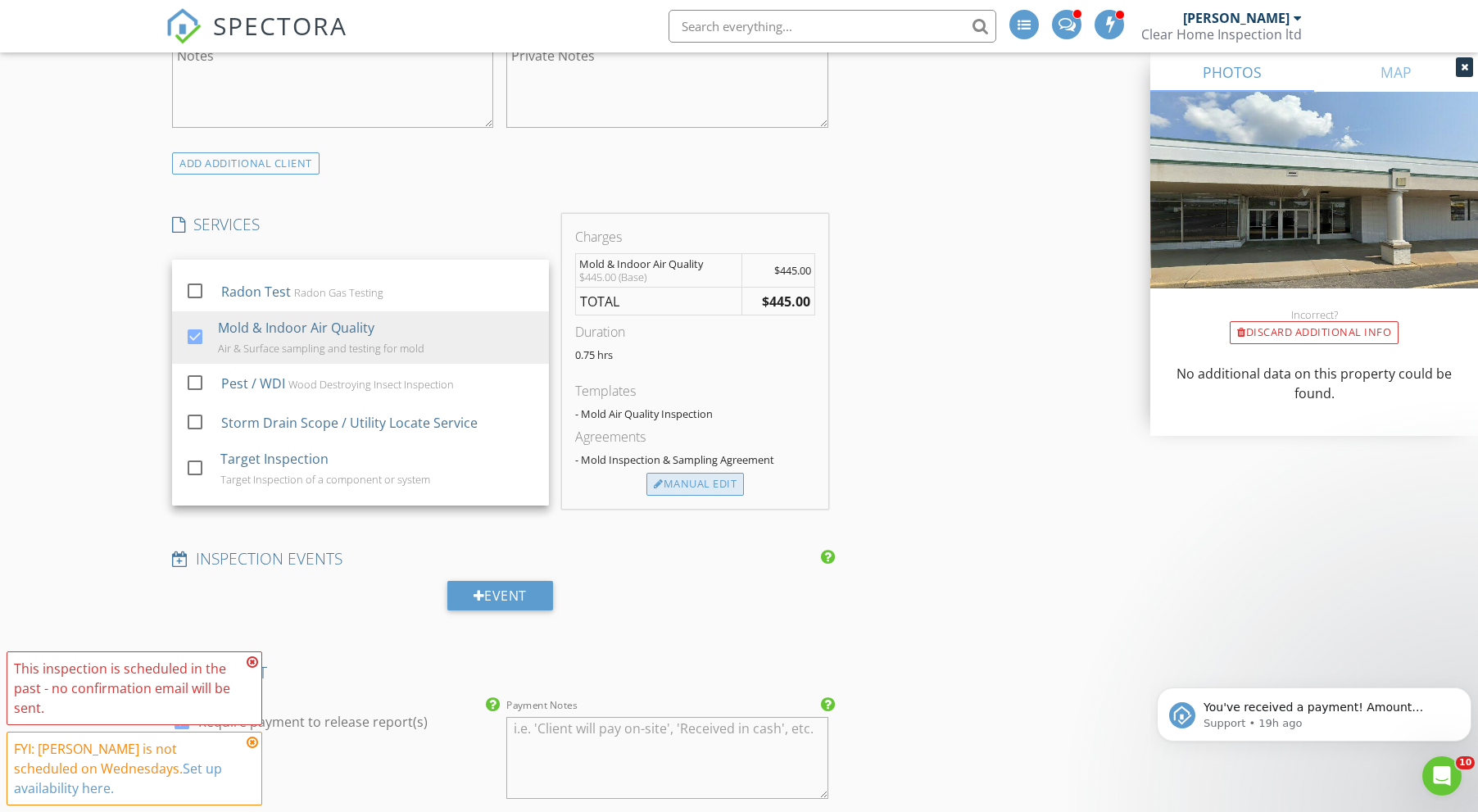
click at [700, 478] on div "Manual Edit" at bounding box center [695, 483] width 97 height 23
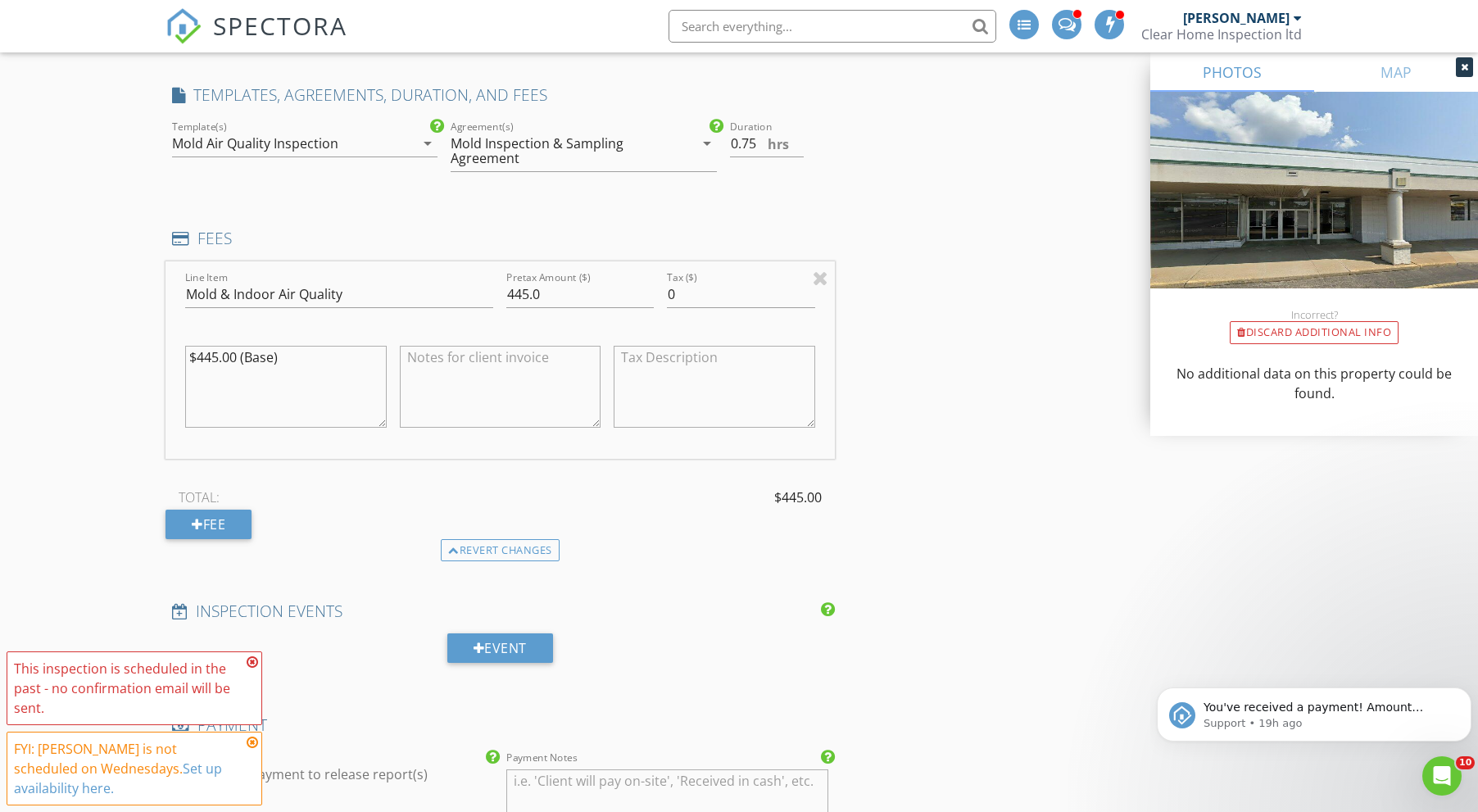
scroll to position [1286, 0]
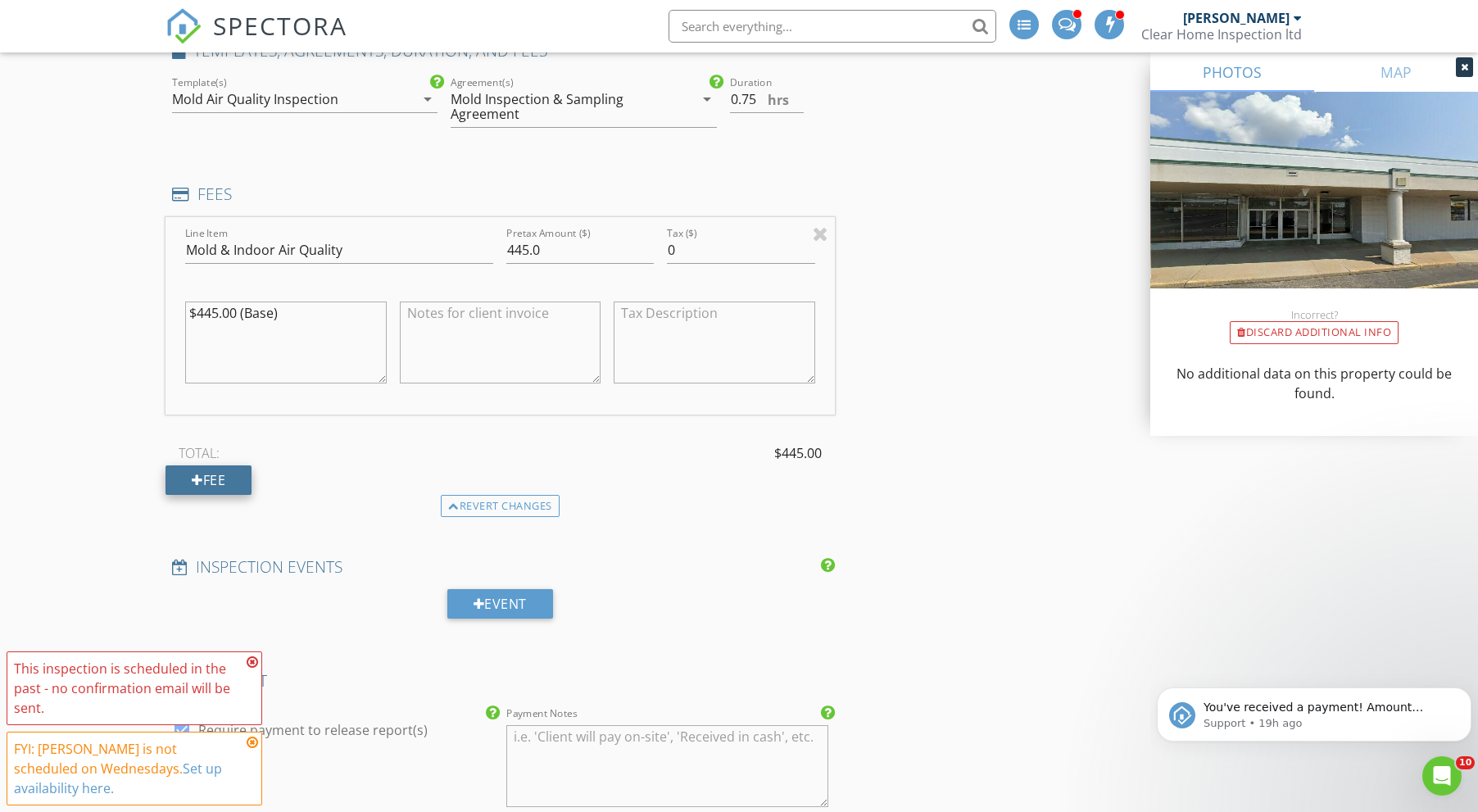
click at [221, 473] on div "Fee" at bounding box center [208, 480] width 86 height 30
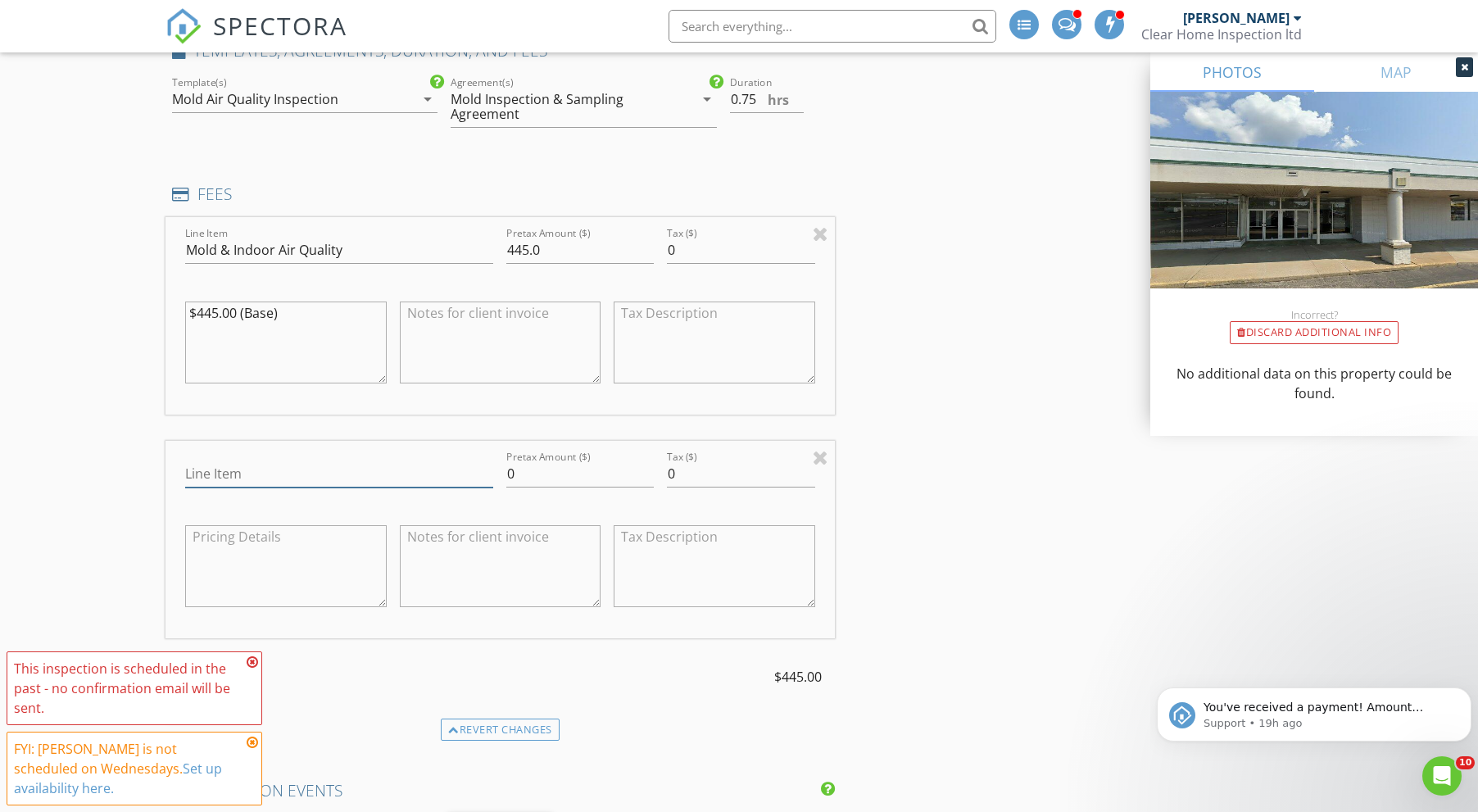
click at [333, 476] on input "Line Item" at bounding box center [339, 473] width 308 height 27
type input "Discount"
click at [539, 477] on input "0" at bounding box center [580, 473] width 148 height 27
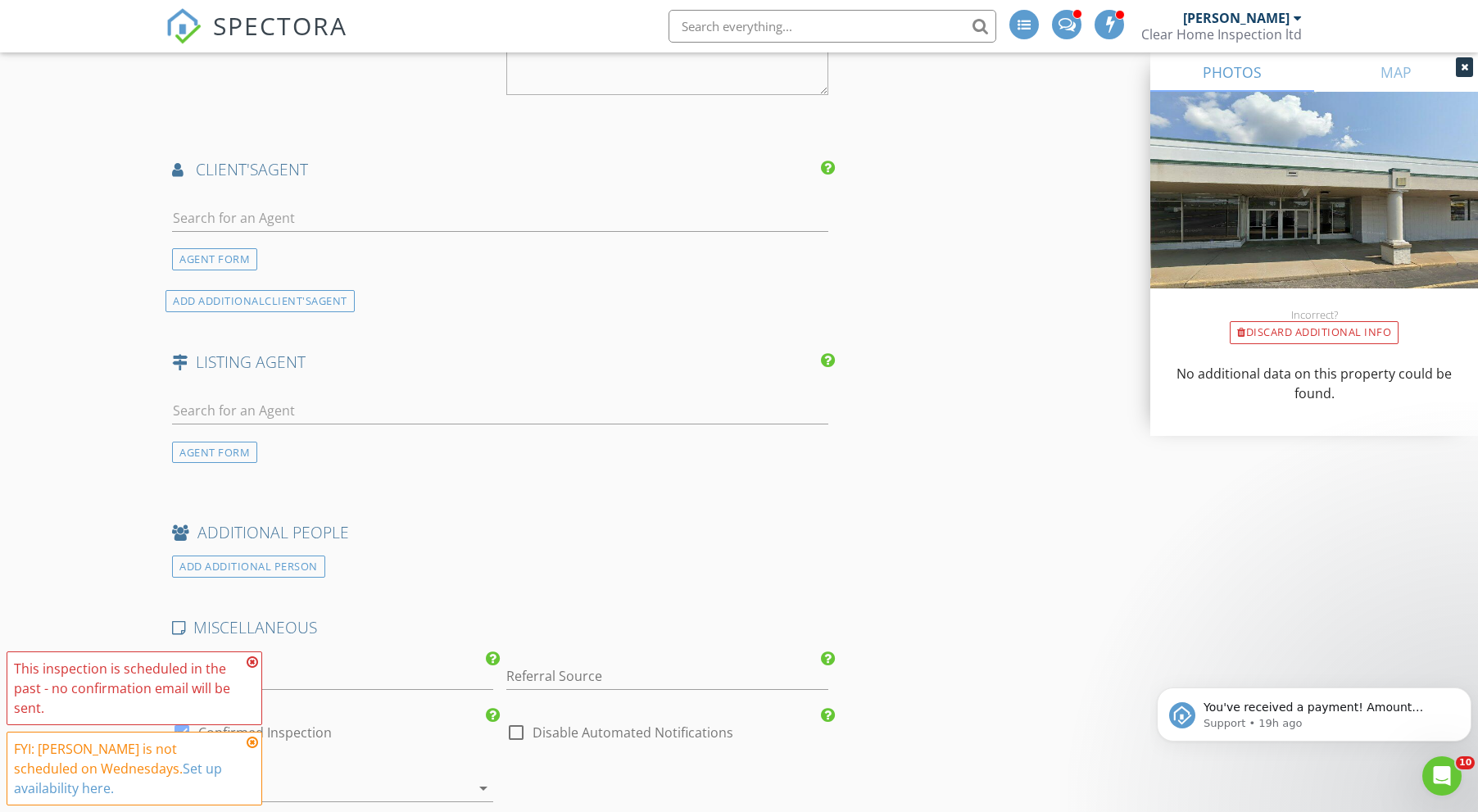
scroll to position [2739, 0]
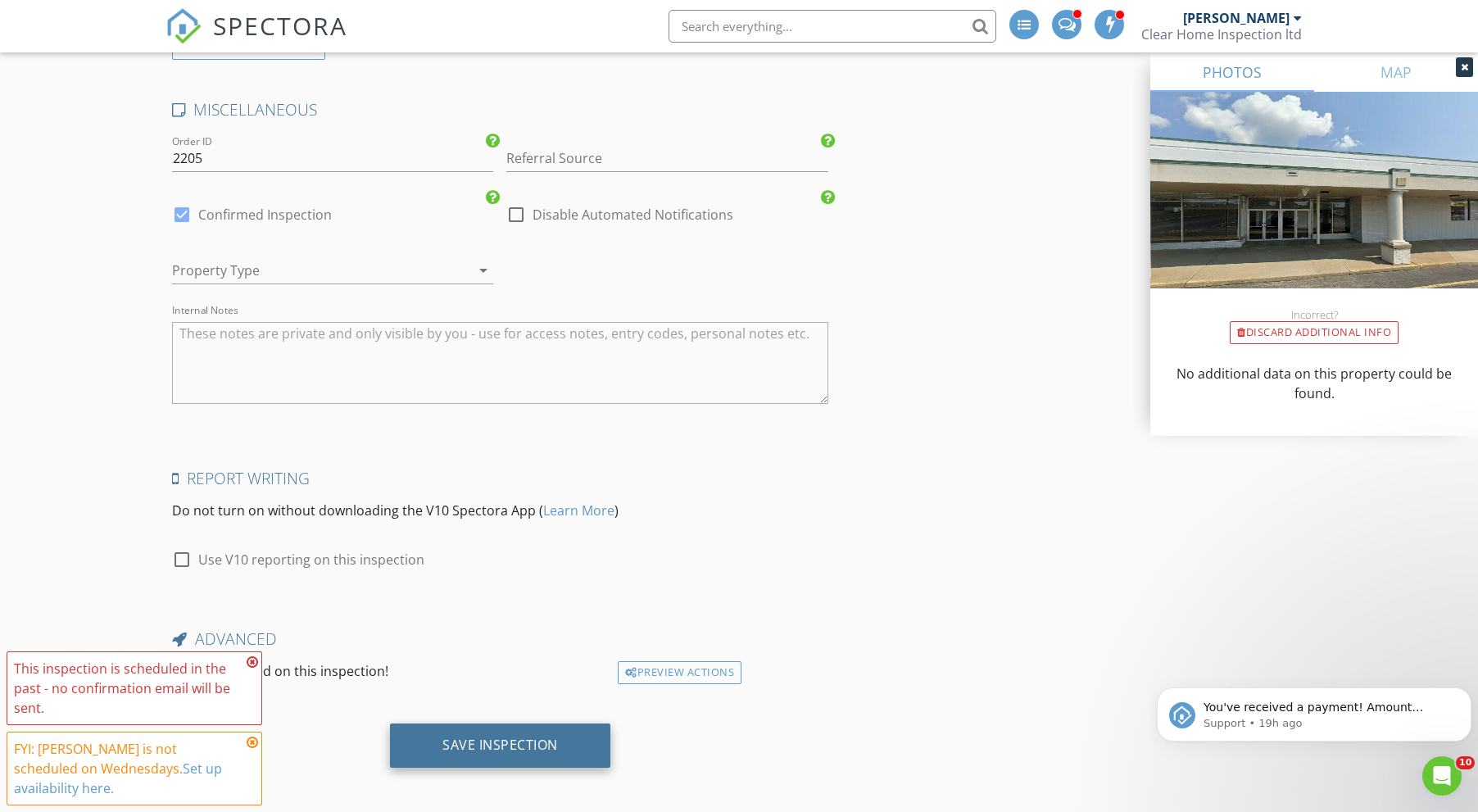
type input "-25.00"
click at [539, 750] on div "Save Inspection" at bounding box center [500, 746] width 221 height 45
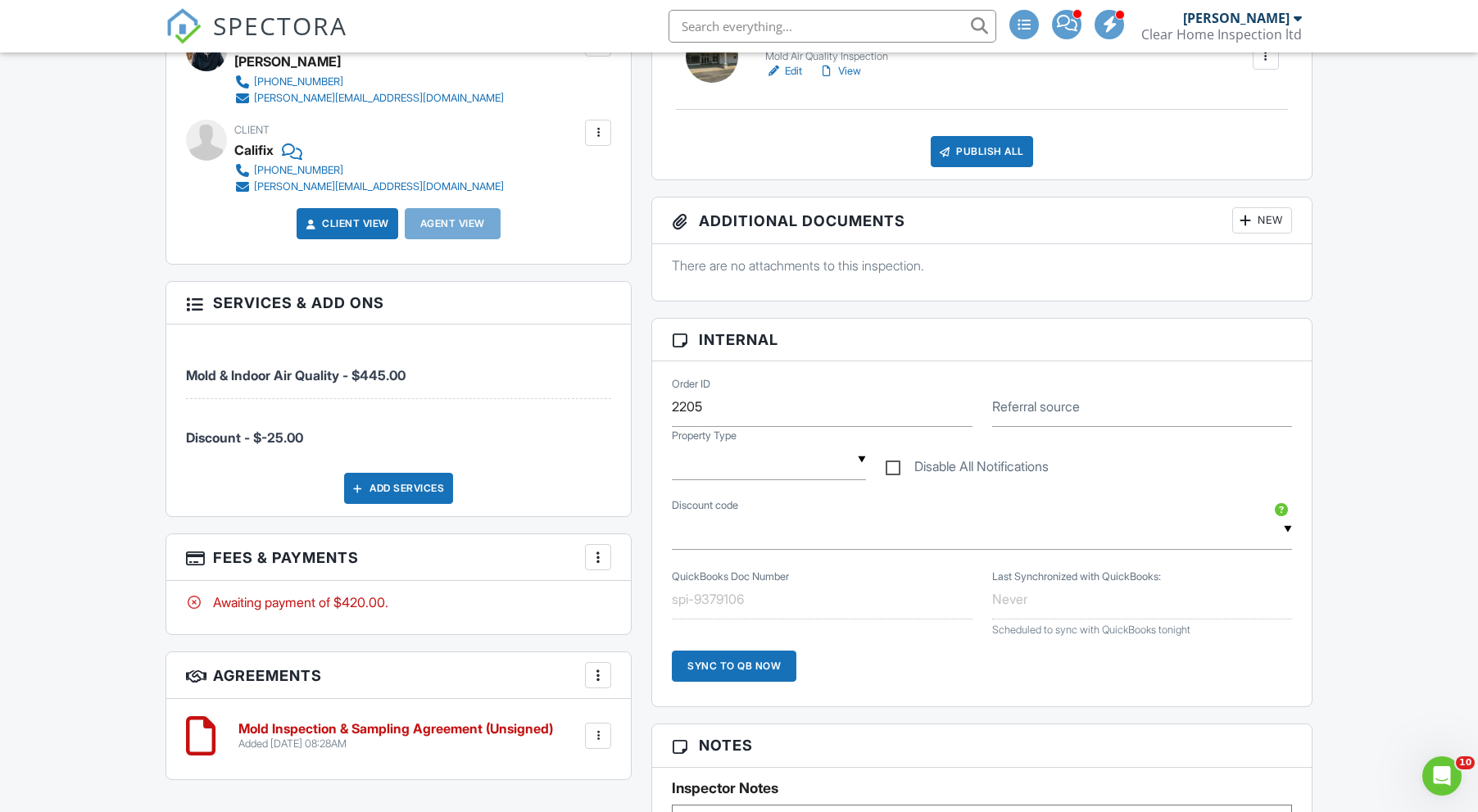
click at [1369, 525] on div "Dashboard Conversations Inspections New Inspection Unconfirmed Calendar Setting…" at bounding box center [739, 651] width 1478 height 2217
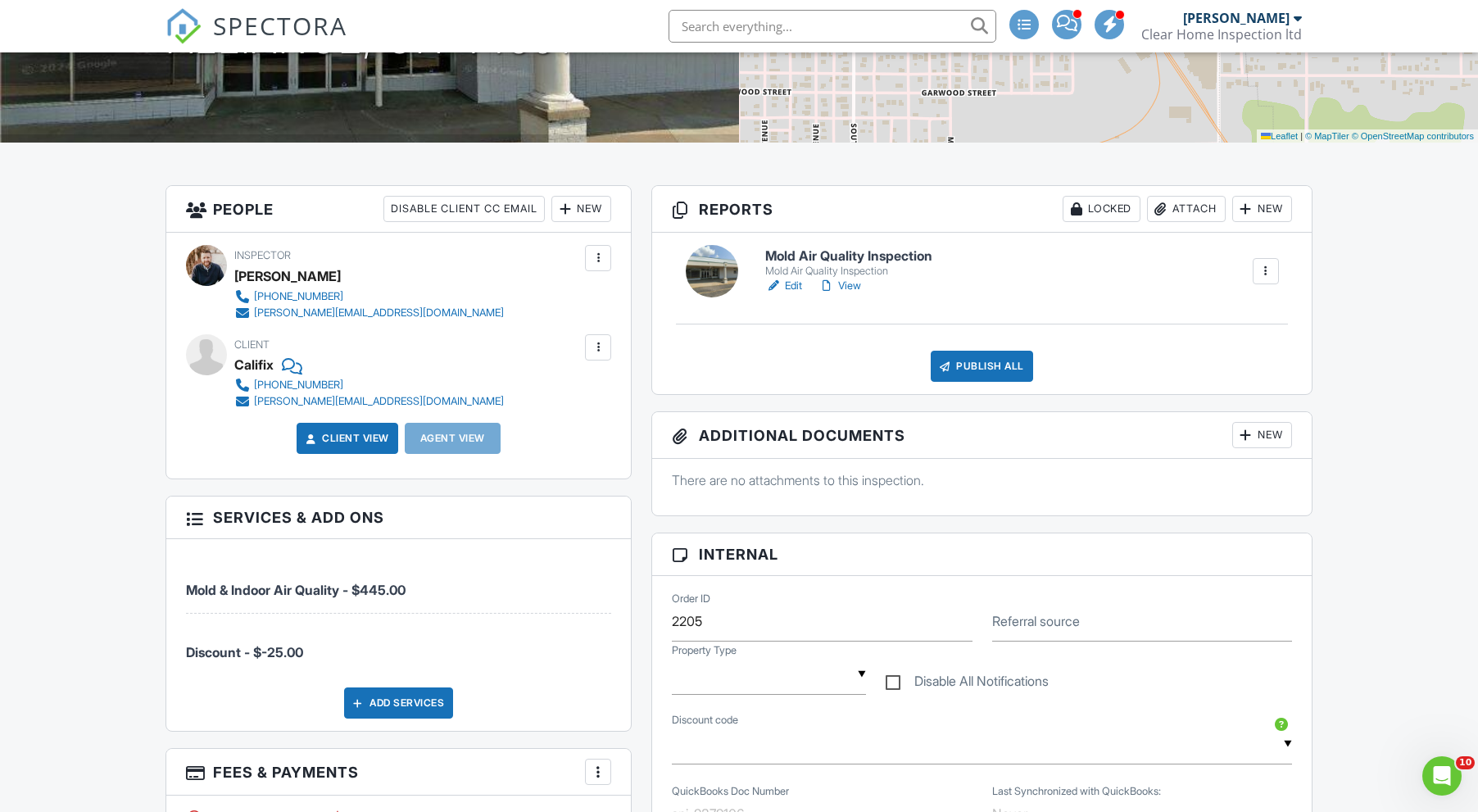
scroll to position [296, 0]
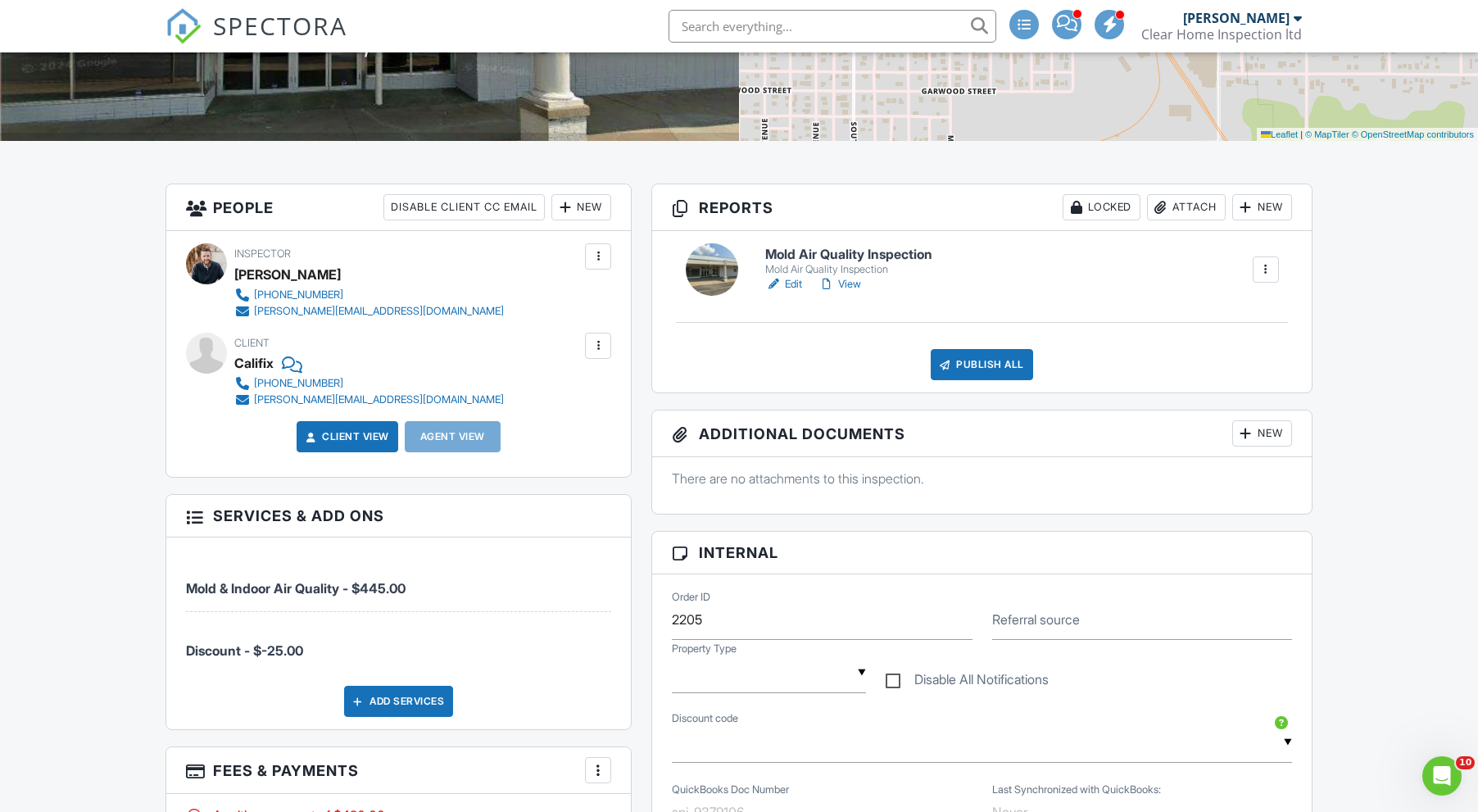
click at [595, 340] on div at bounding box center [598, 346] width 17 height 17
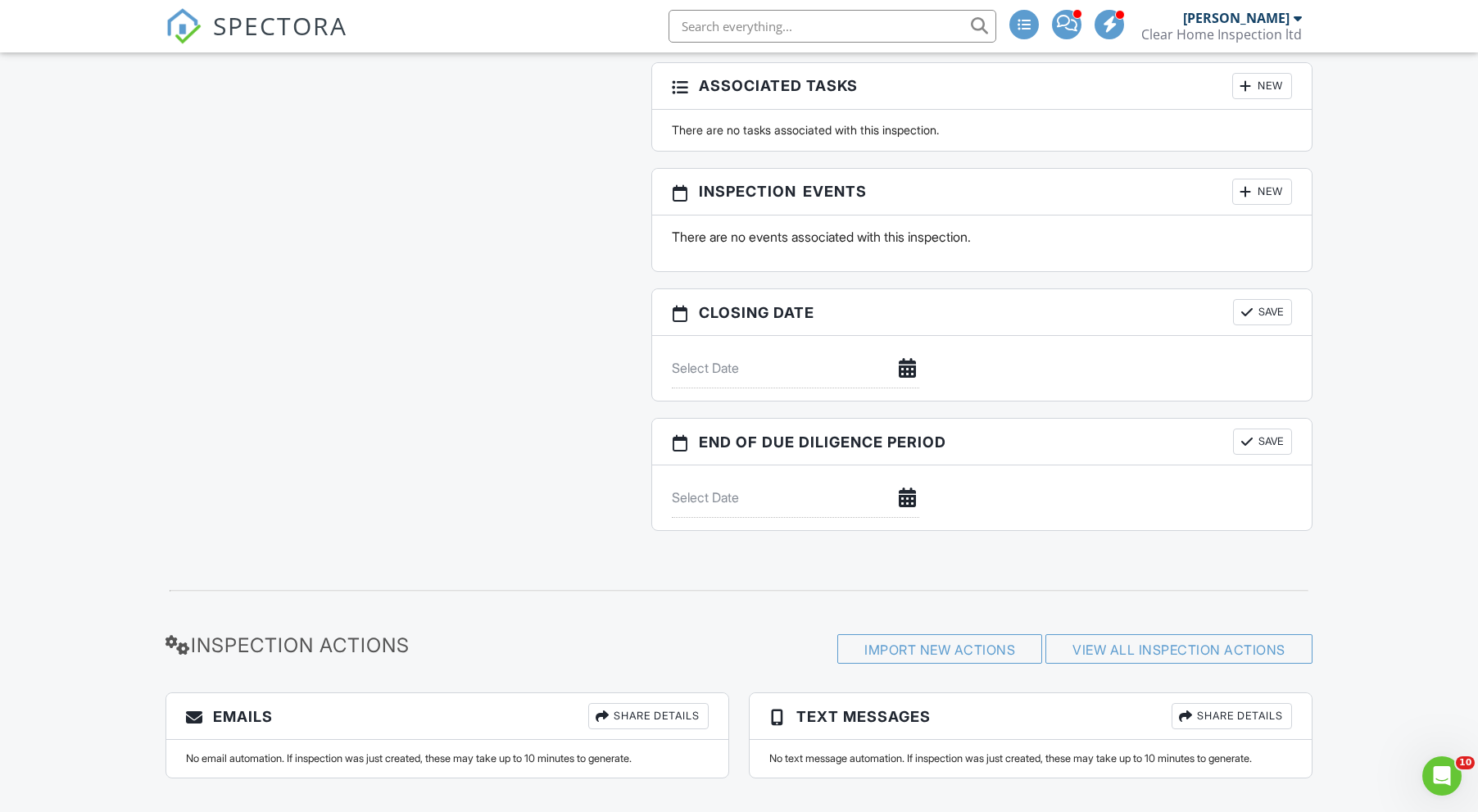
scroll to position [1449, 0]
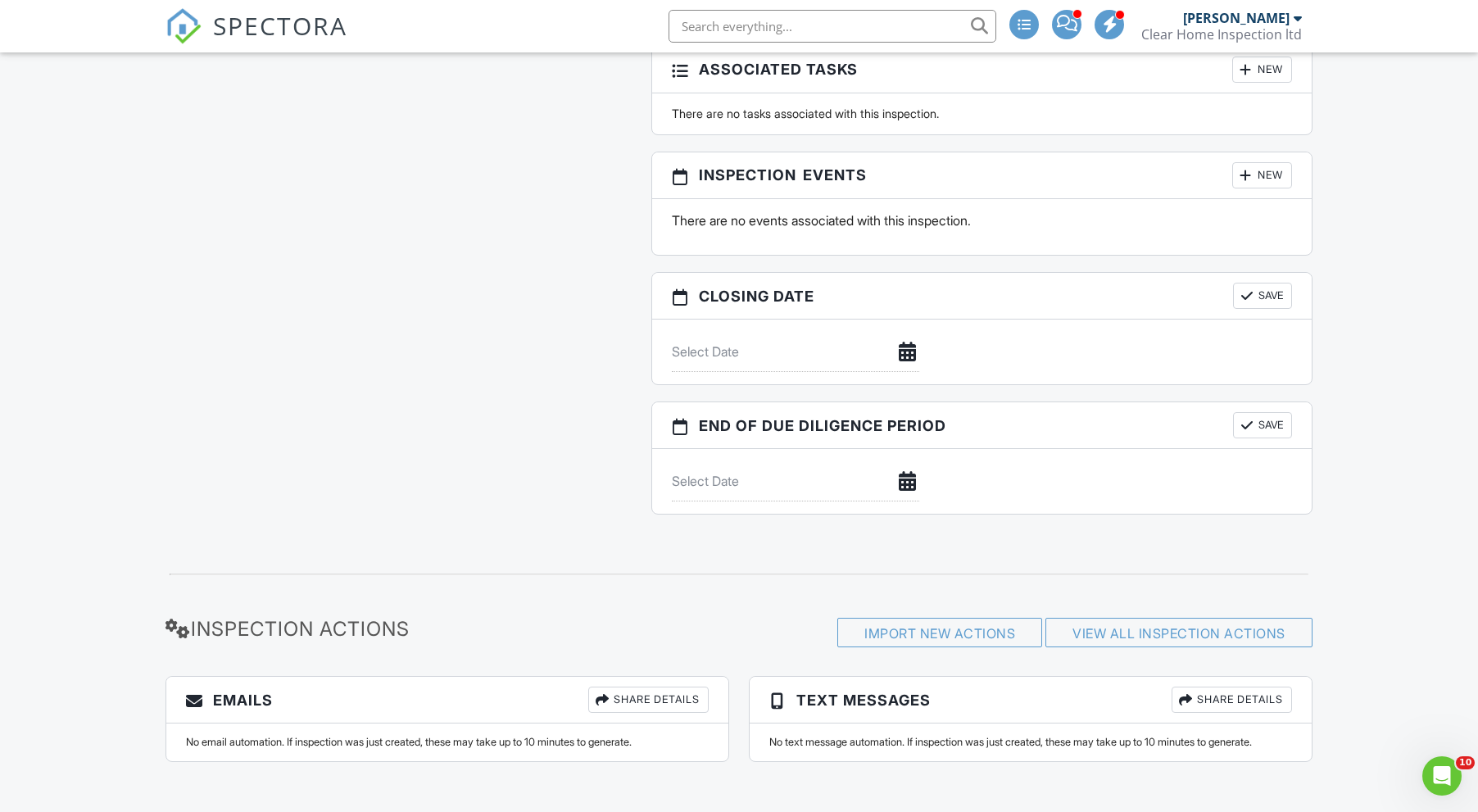
click at [651, 689] on div "Share Details" at bounding box center [649, 699] width 121 height 26
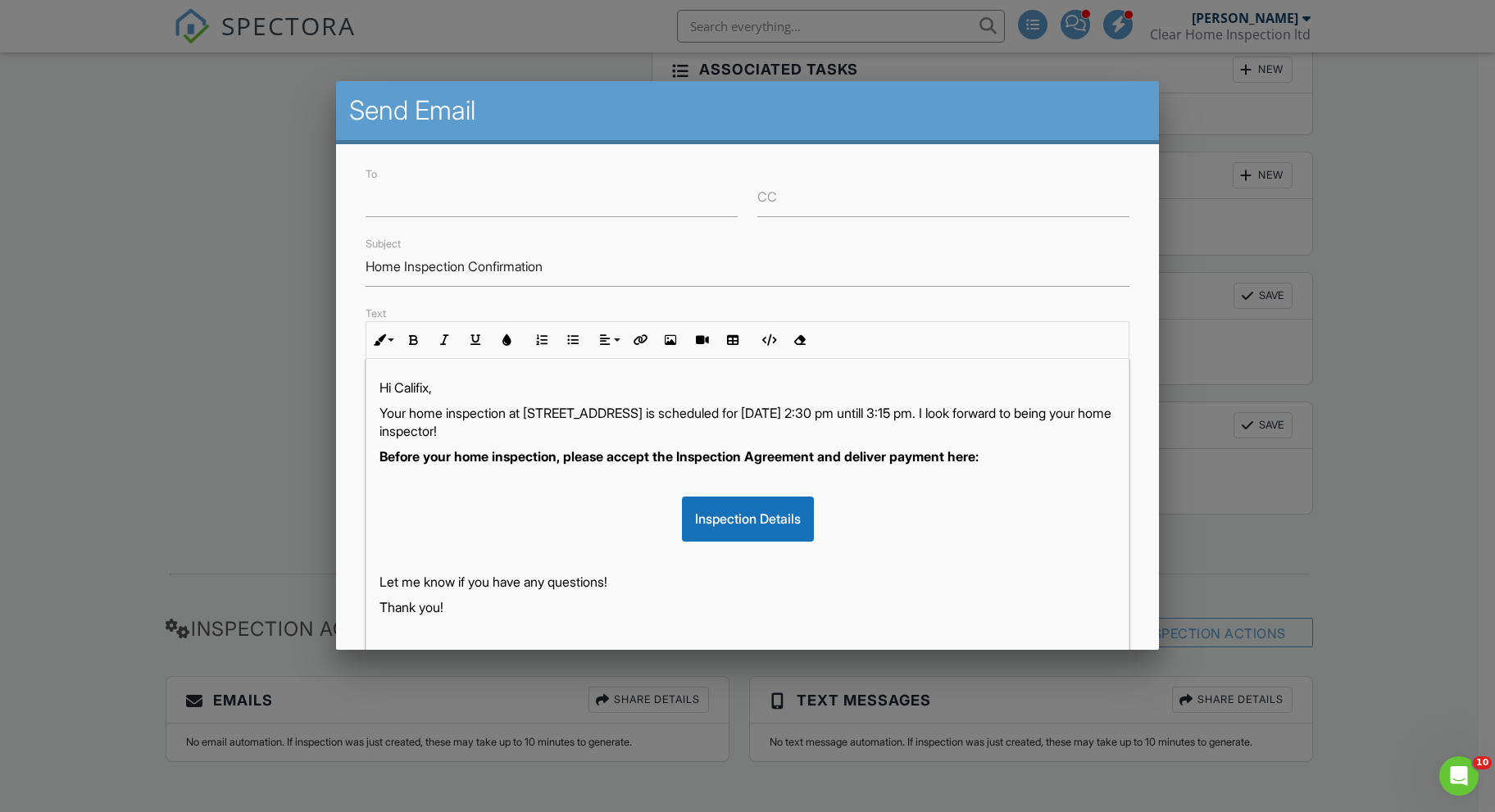
click at [1430, 251] on div at bounding box center [747, 425] width 1495 height 1015
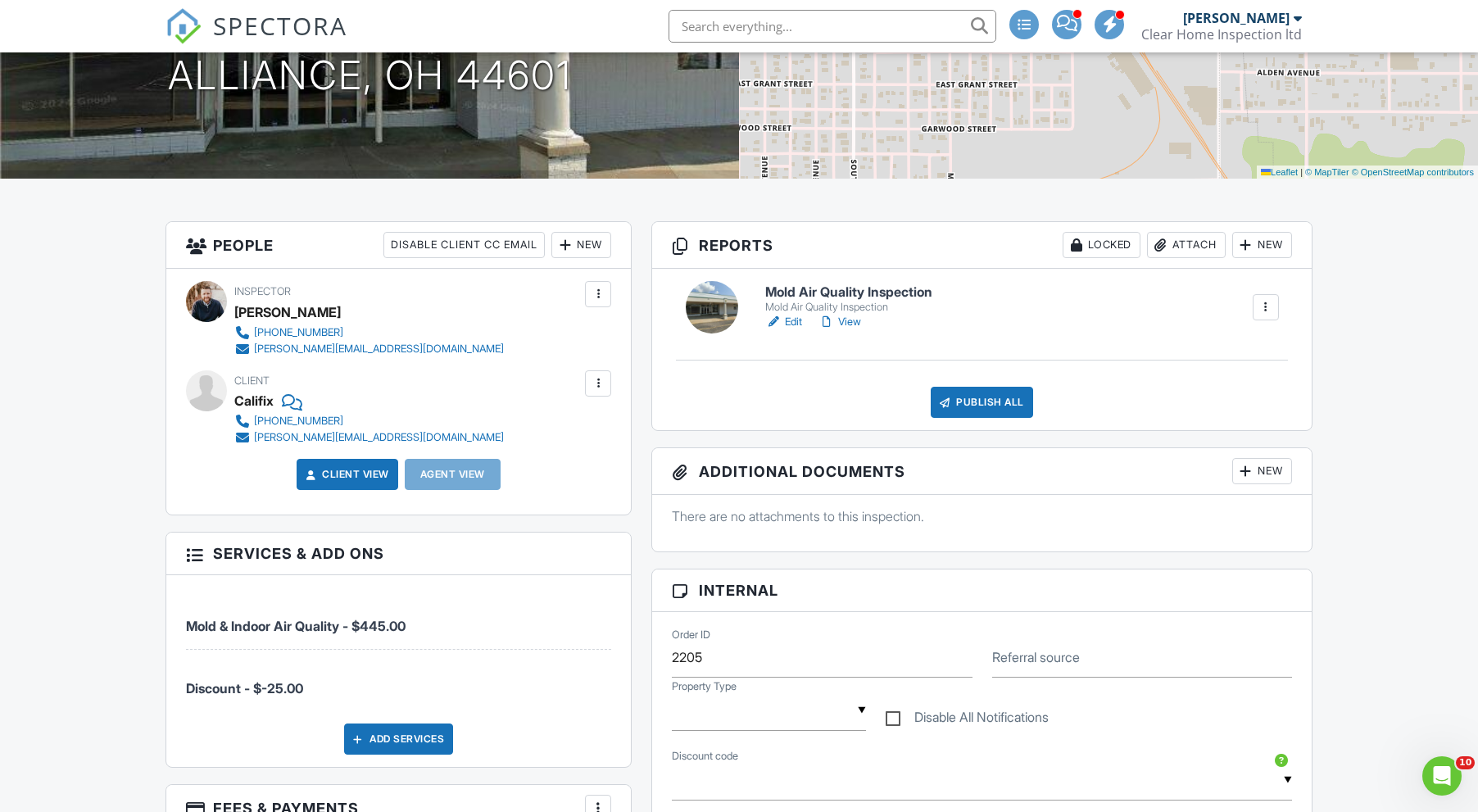
scroll to position [257, 0]
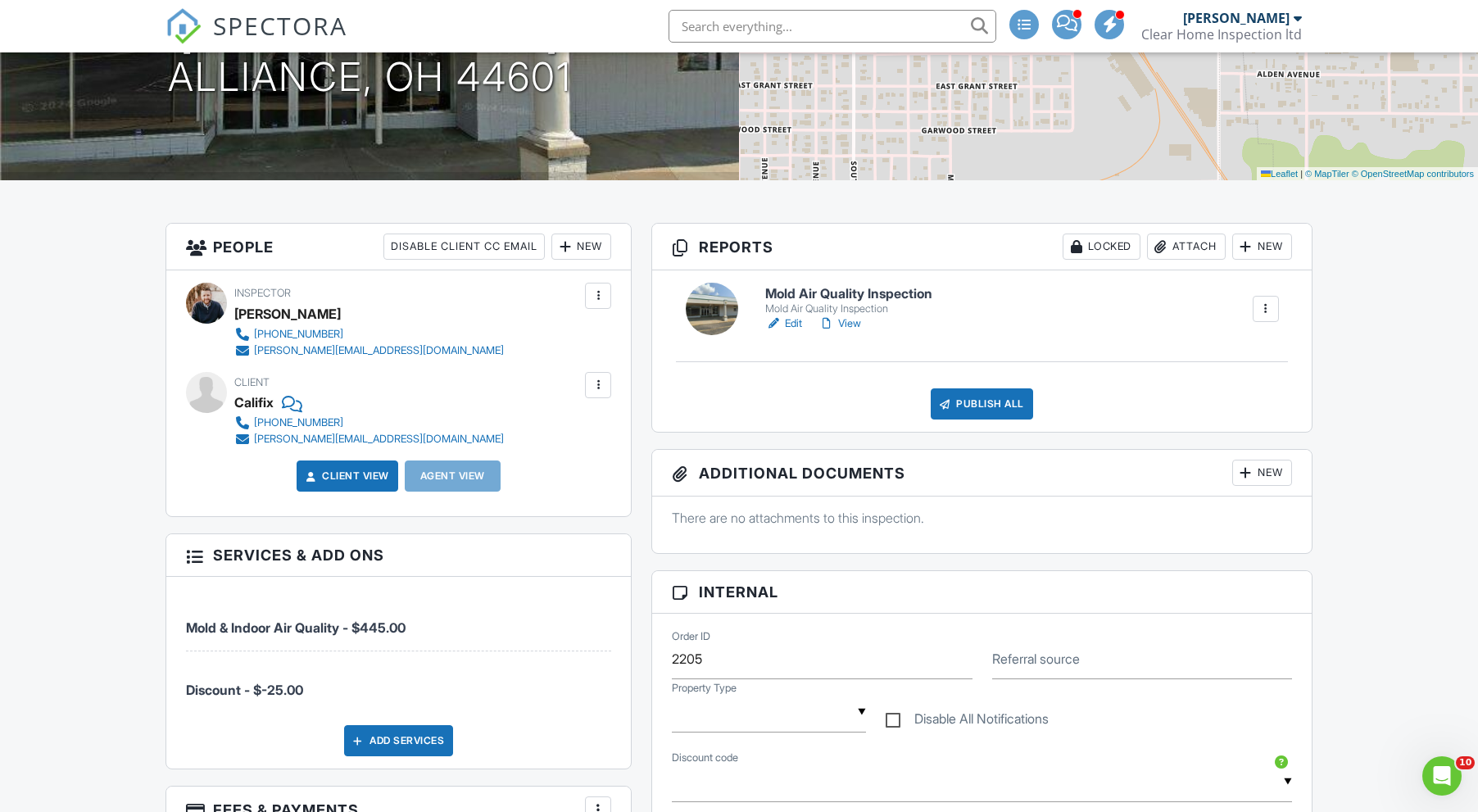
click at [598, 382] on div at bounding box center [598, 385] width 17 height 17
click at [549, 436] on li "Edit" at bounding box center [560, 435] width 83 height 41
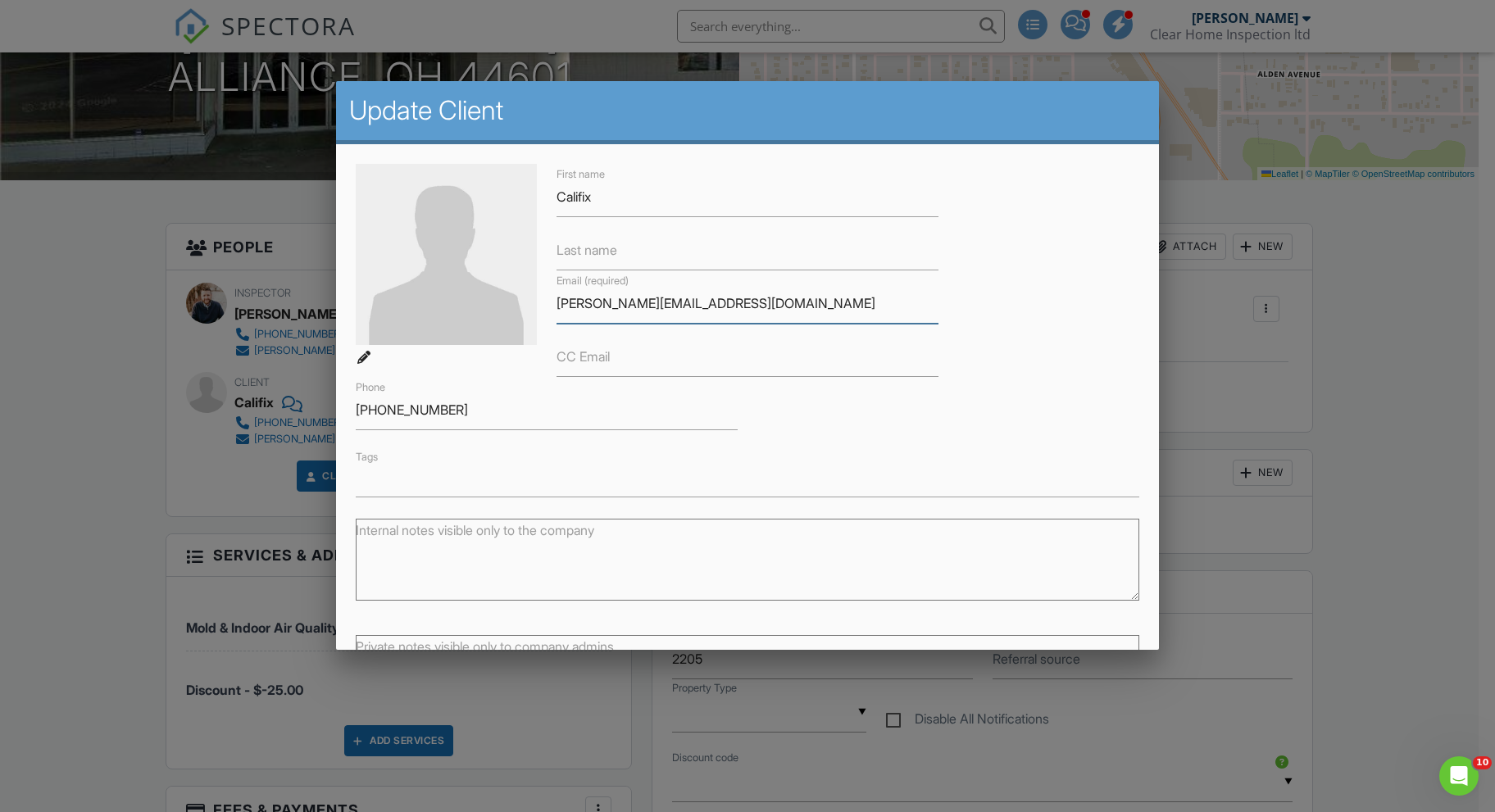
drag, startPoint x: 701, startPoint y: 306, endPoint x: 527, endPoint y: 311, distance: 174.1
click at [527, 311] on div "First name Califix Last name Email (required) alice.k@califixca.com CC Email Ph…" at bounding box center [747, 330] width 802 height 334
click at [1422, 326] on div at bounding box center [747, 425] width 1495 height 1015
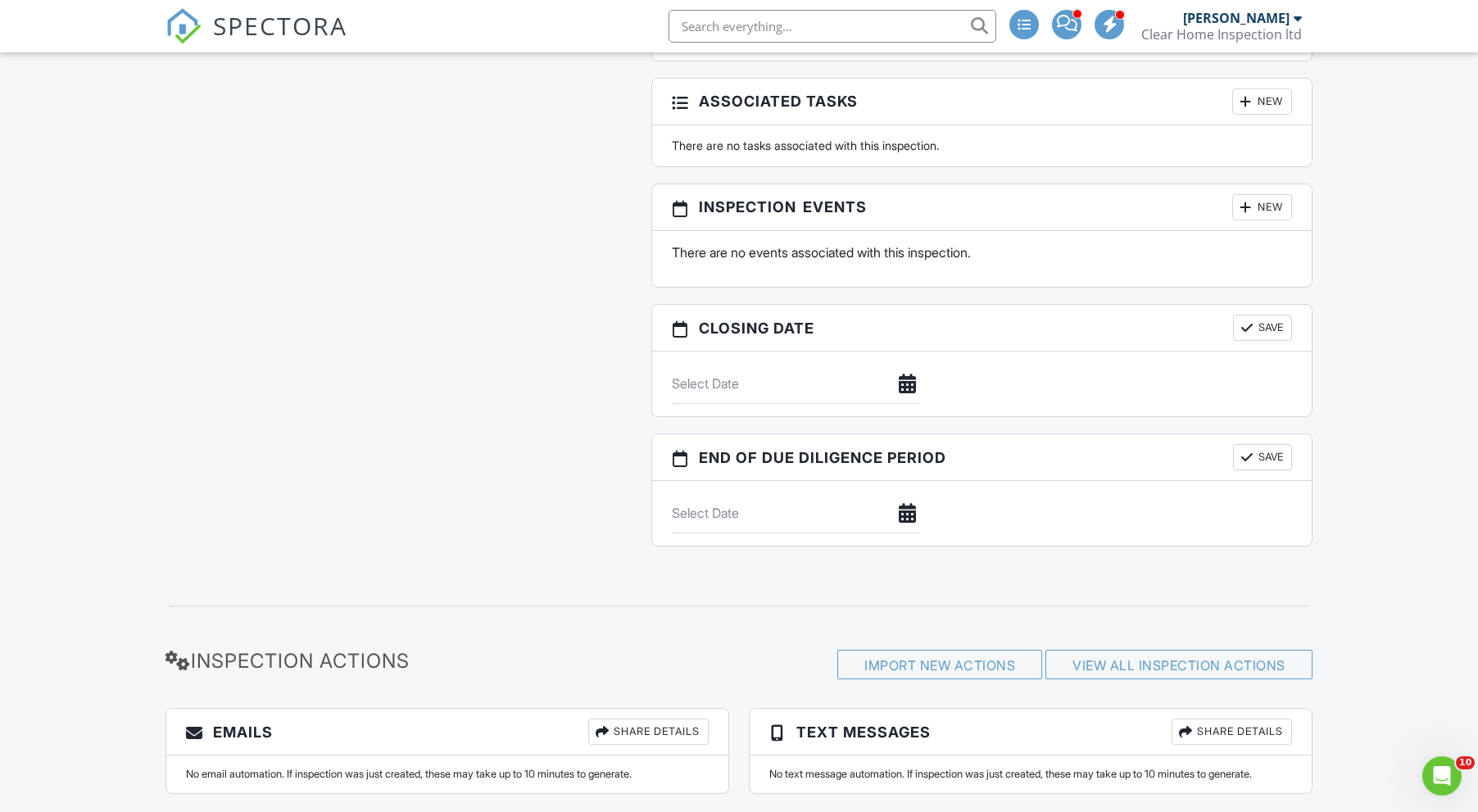
scroll to position [1449, 0]
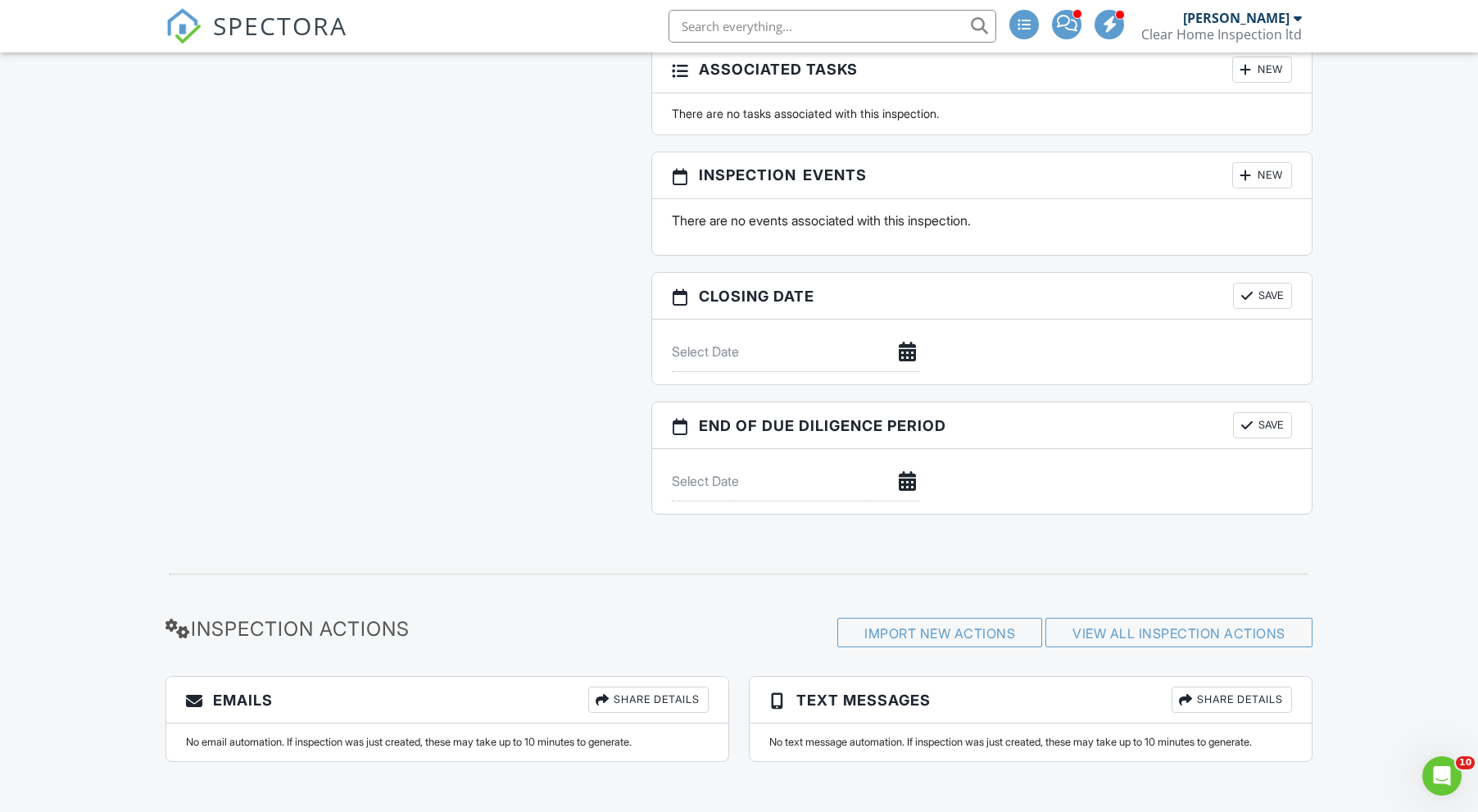
click at [672, 692] on div "Share Details" at bounding box center [649, 699] width 121 height 26
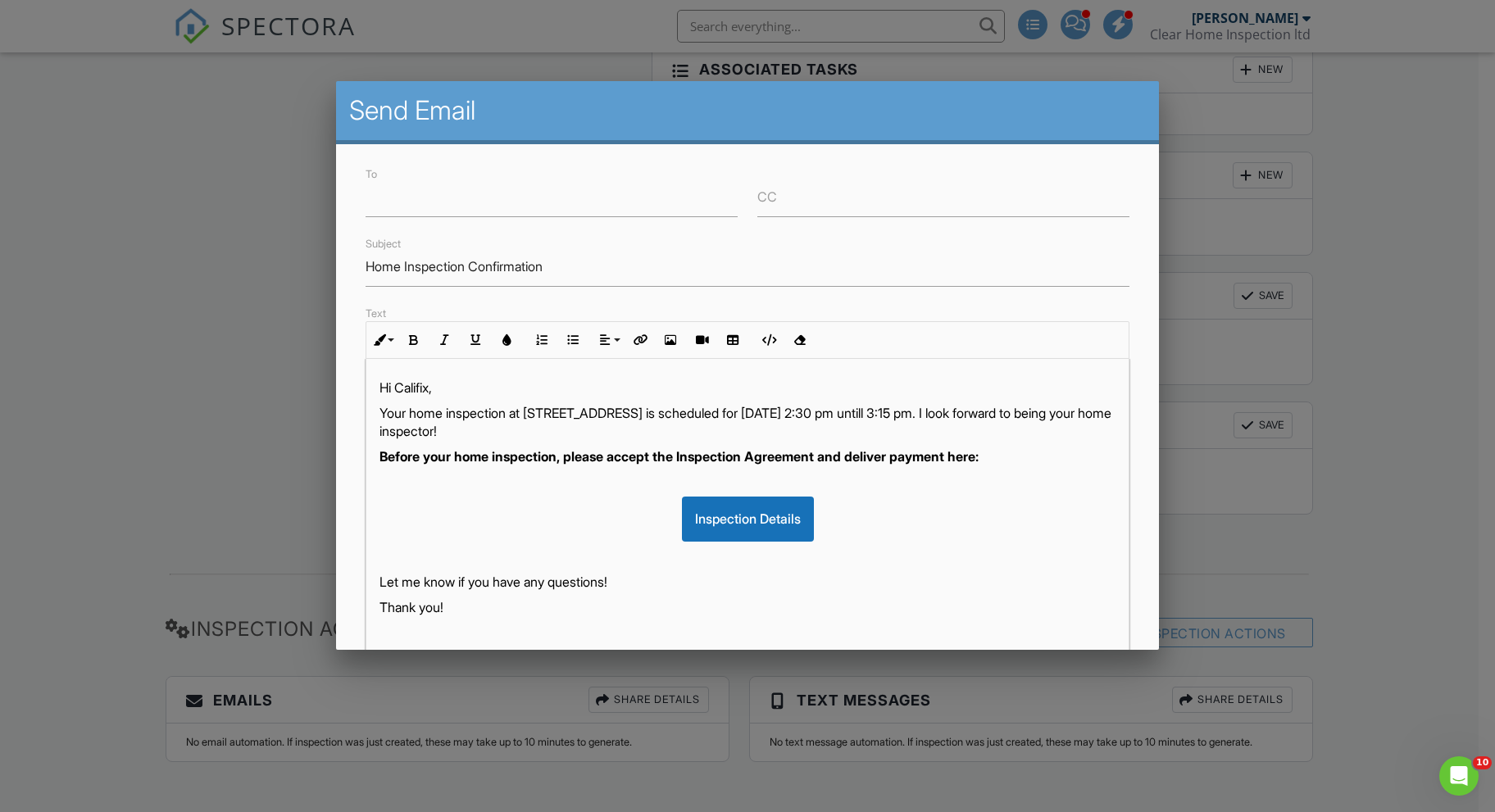
click at [498, 458] on strong "Before your home inspection, please accept the Inspection Agreement and deliver…" at bounding box center [679, 457] width 599 height 17
click at [1027, 413] on p "Your home inspection at 1300 E State St, Alliance, OH 44601 is scheduled for 08…" at bounding box center [747, 422] width 735 height 37
click at [430, 382] on p "Hi Califix," at bounding box center [747, 387] width 735 height 18
click at [1353, 206] on div at bounding box center [747, 425] width 1495 height 1015
